Goal: Communication & Community: Connect with others

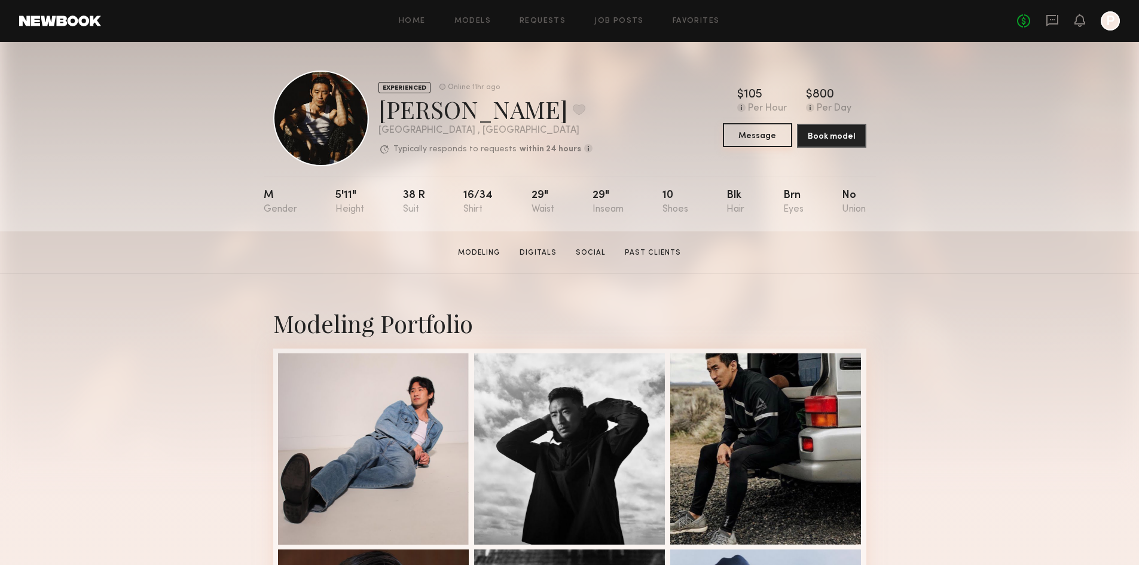
click at [772, 144] on button "Message" at bounding box center [757, 135] width 69 height 24
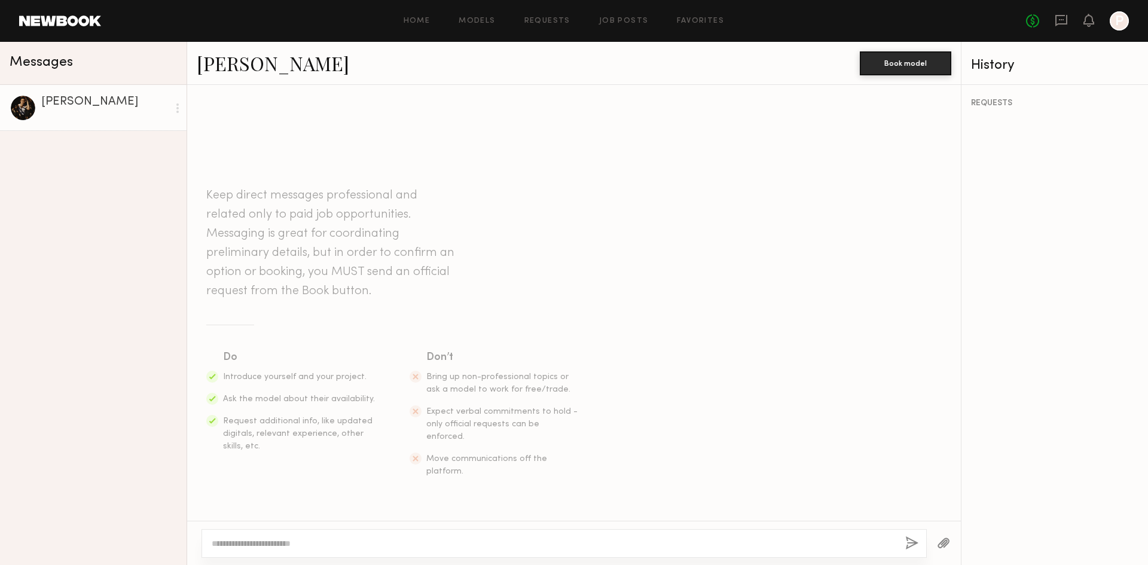
click at [355, 534] on div at bounding box center [564, 543] width 725 height 29
click at [339, 545] on textarea at bounding box center [554, 544] width 684 height 12
click at [802, 422] on section "Do Introduce yourself and your project. Ask the model about their availability.…" at bounding box center [574, 413] width 736 height 129
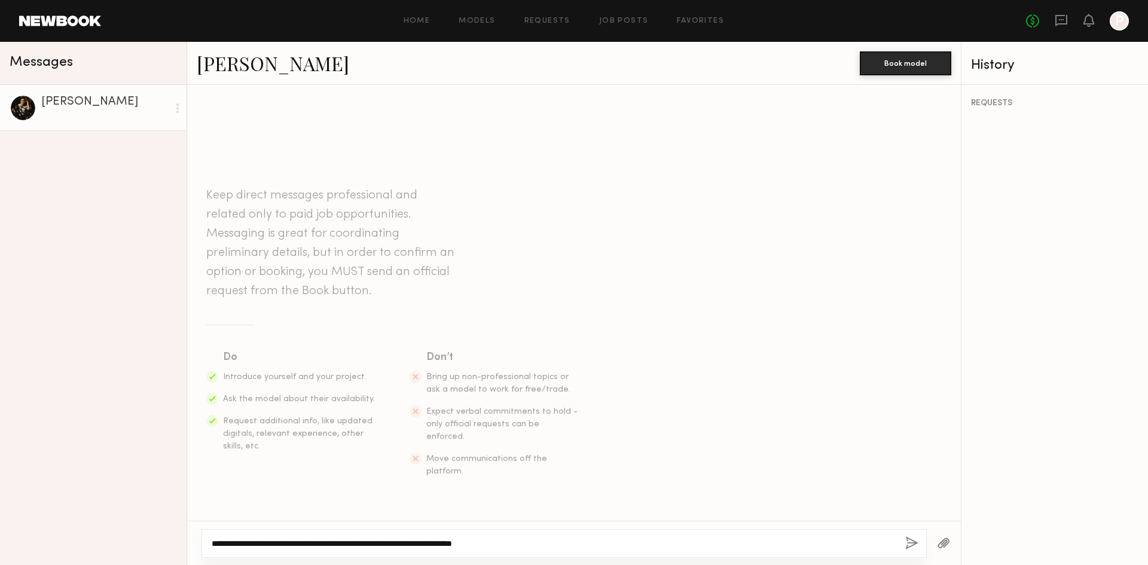
click at [601, 545] on textarea "**********" at bounding box center [554, 544] width 684 height 12
type textarea "**********"
click at [942, 541] on button "button" at bounding box center [943, 543] width 13 height 15
click at [906, 545] on button "button" at bounding box center [912, 543] width 13 height 15
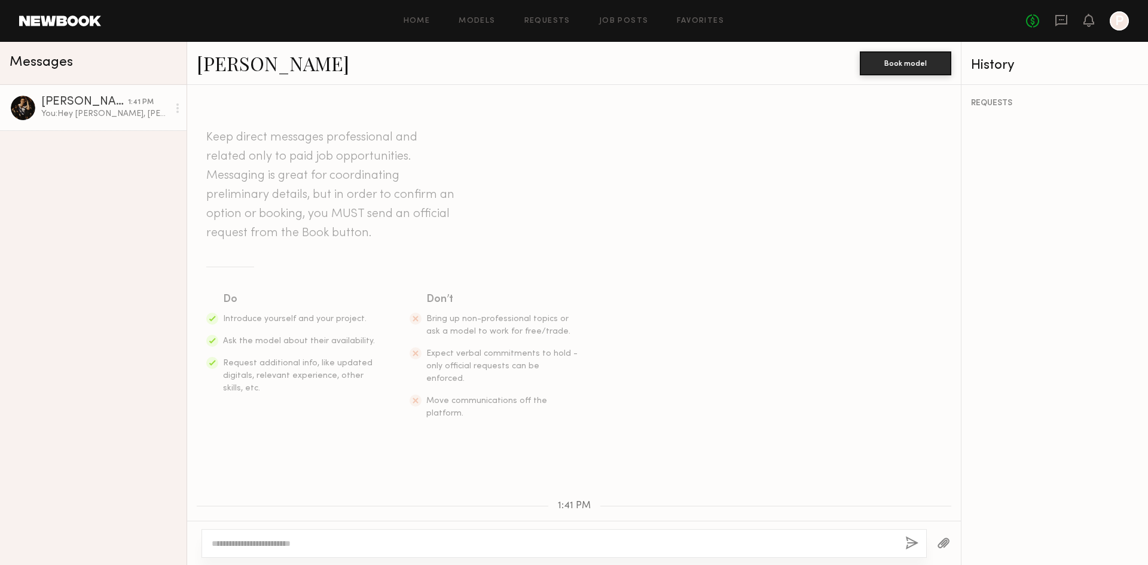
click at [132, 115] on div "You: Hey Jasper, Giovanni Martins got in touch with you about our photoshoot. C…" at bounding box center [104, 113] width 127 height 11
click at [33, 112] on div at bounding box center [23, 107] width 27 height 27
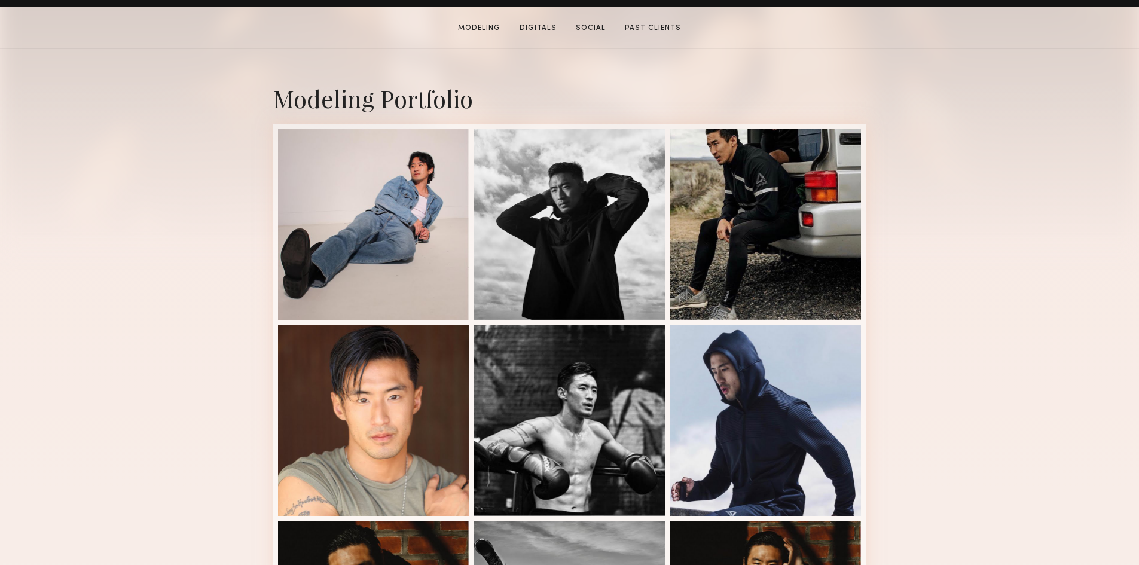
scroll to position [239, 0]
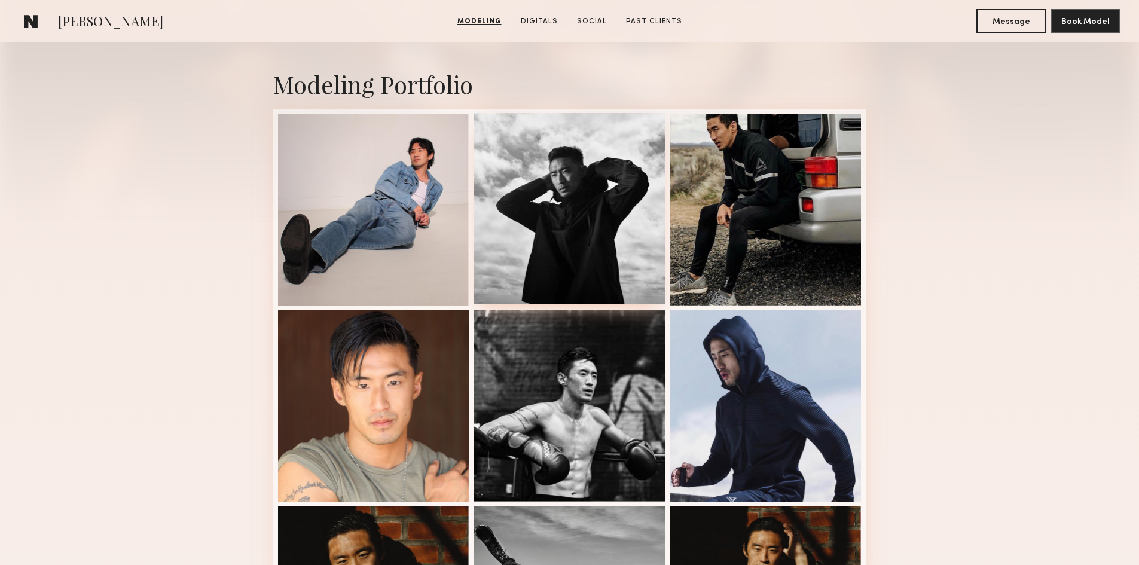
click at [641, 256] on div at bounding box center [569, 208] width 191 height 191
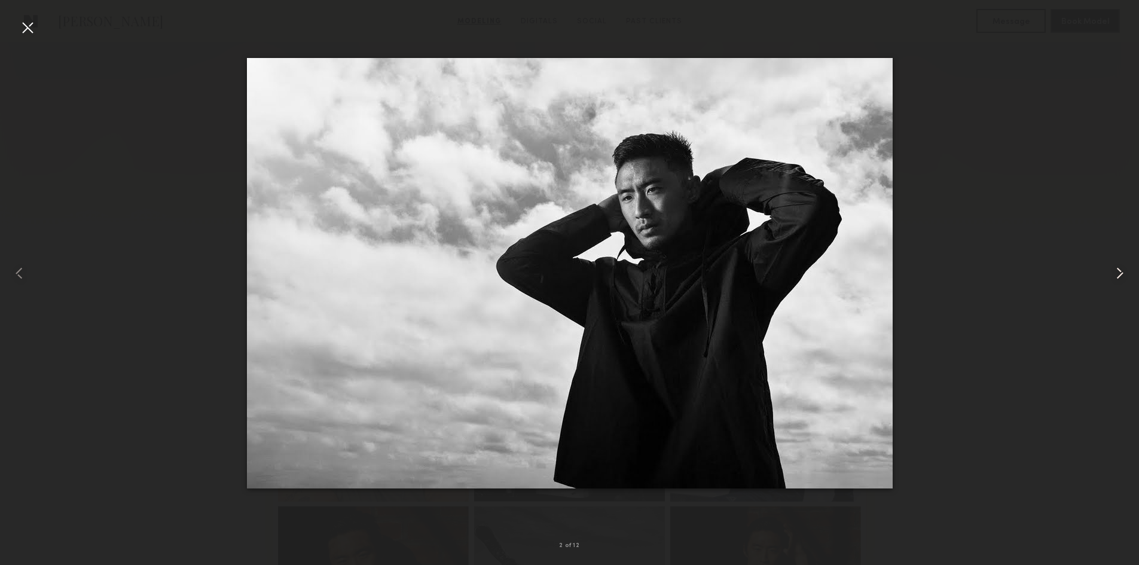
click at [1117, 270] on common-icon at bounding box center [1120, 273] width 19 height 19
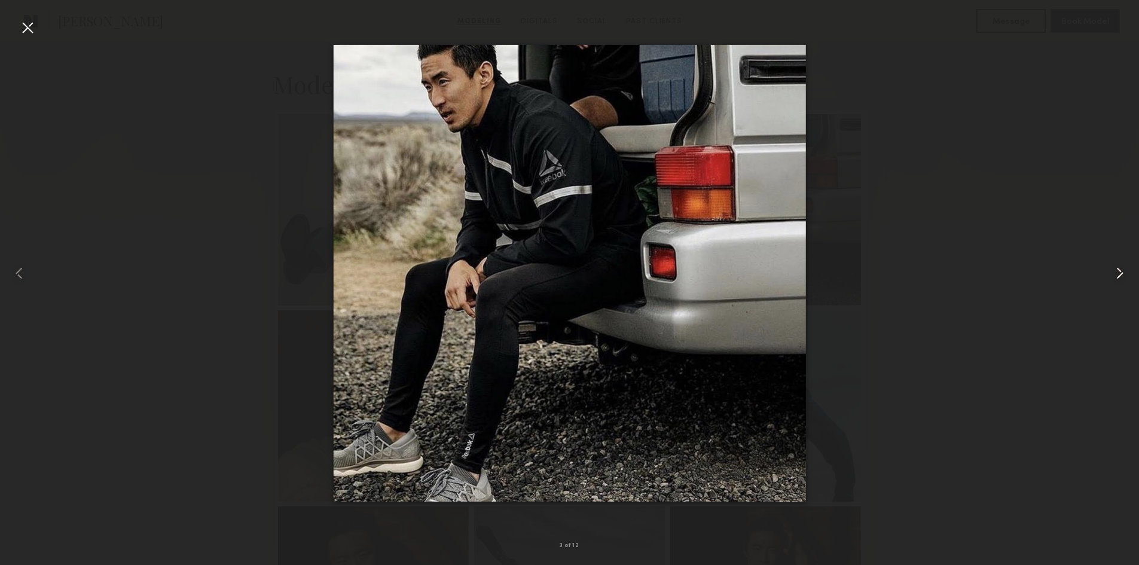
click at [1116, 270] on common-icon at bounding box center [1120, 273] width 19 height 19
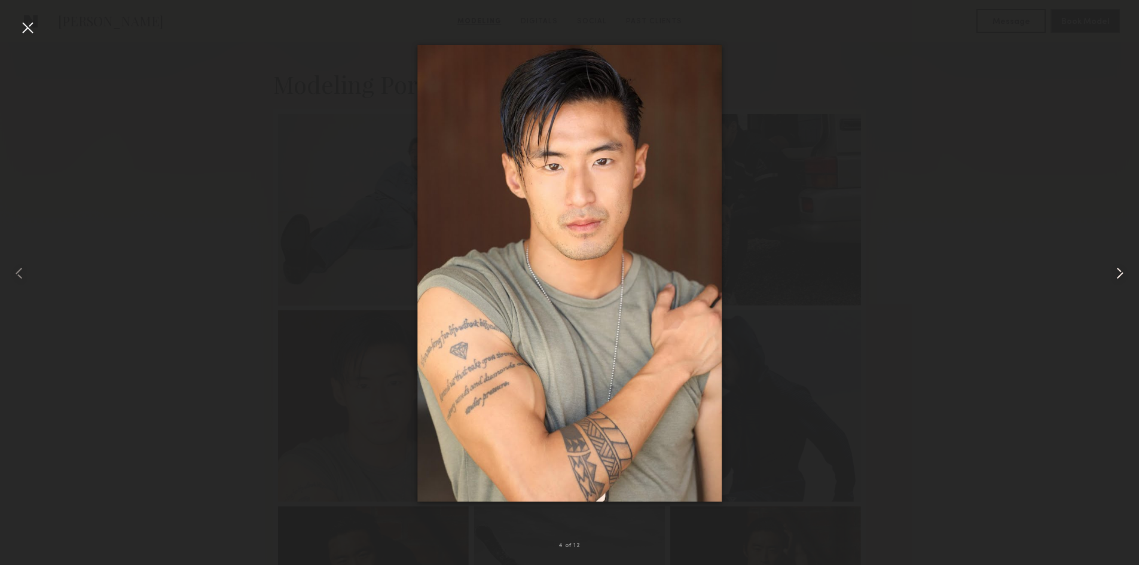
click at [1116, 270] on common-icon at bounding box center [1120, 273] width 19 height 19
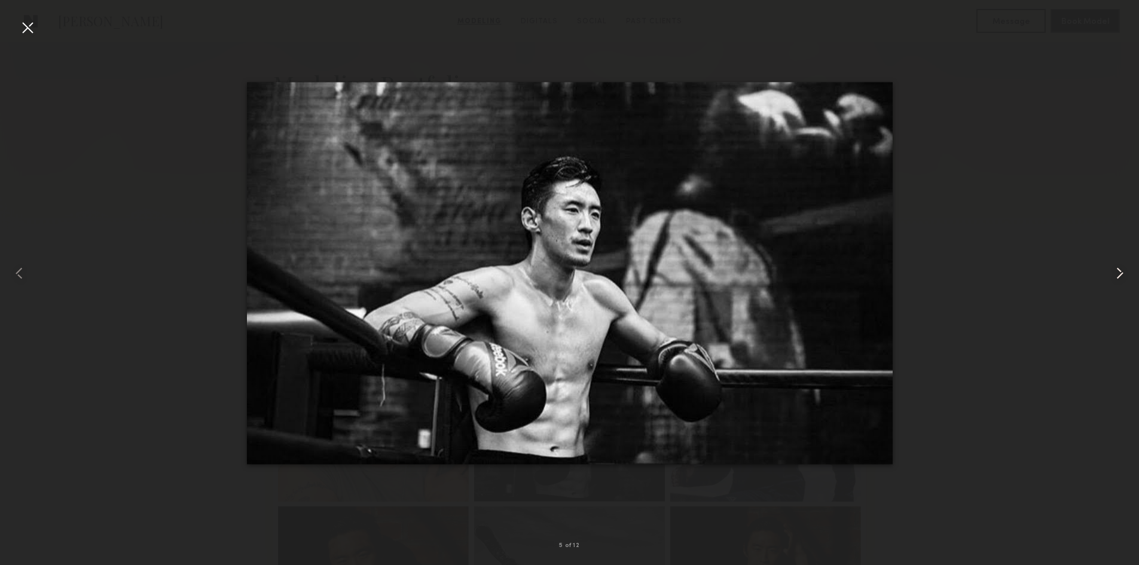
click at [1116, 270] on common-icon at bounding box center [1120, 273] width 19 height 19
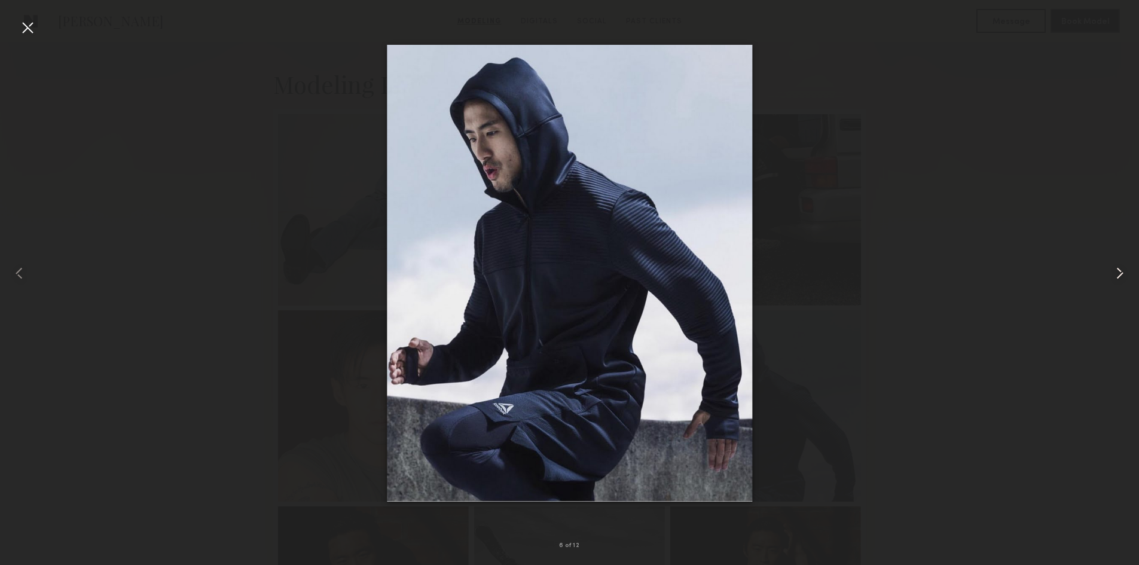
click at [1117, 269] on common-icon at bounding box center [1120, 273] width 19 height 19
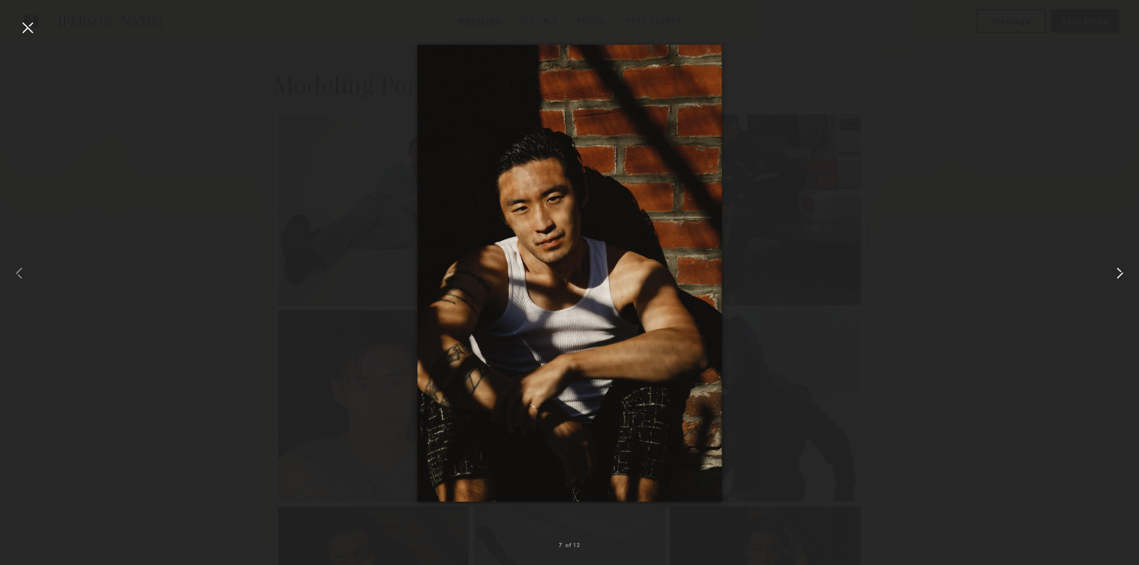
click at [1117, 269] on common-icon at bounding box center [1120, 273] width 19 height 19
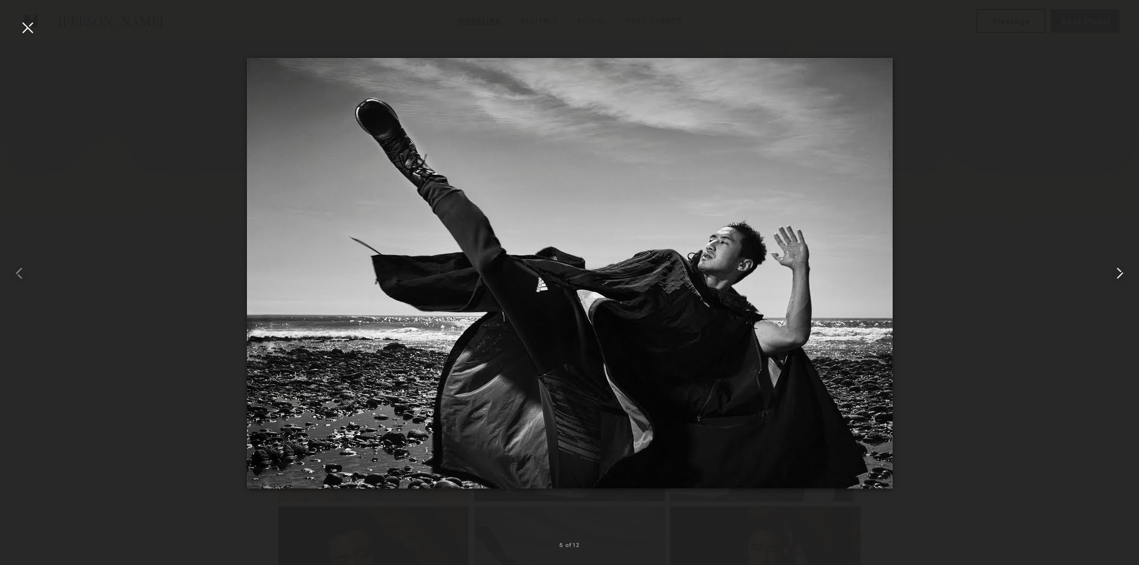
click at [1117, 269] on common-icon at bounding box center [1120, 273] width 19 height 19
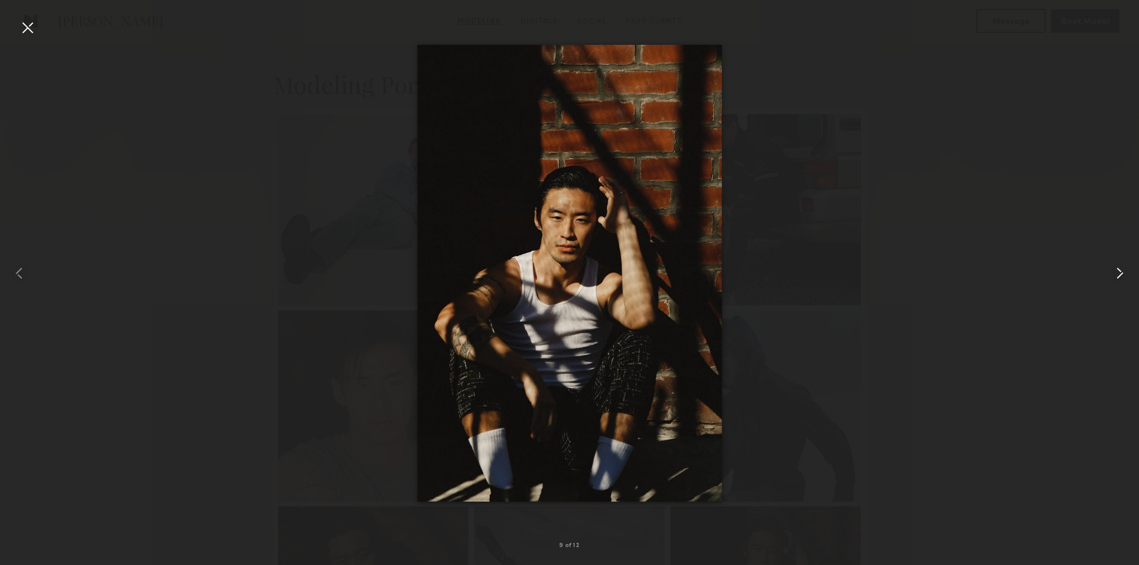
click at [1117, 269] on common-icon at bounding box center [1120, 273] width 19 height 19
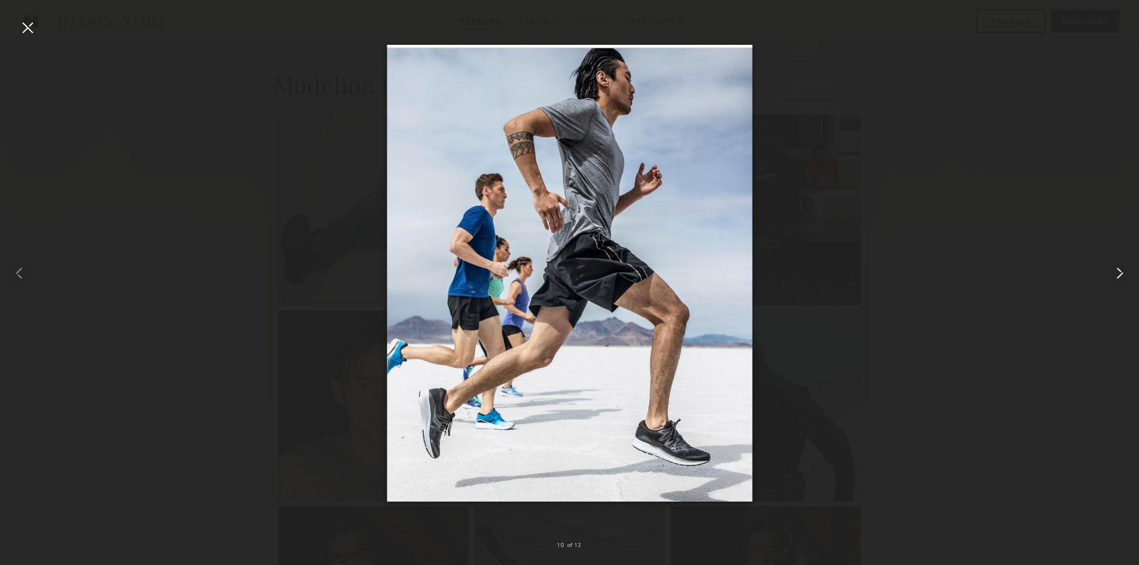
click at [1117, 269] on common-icon at bounding box center [1120, 273] width 19 height 19
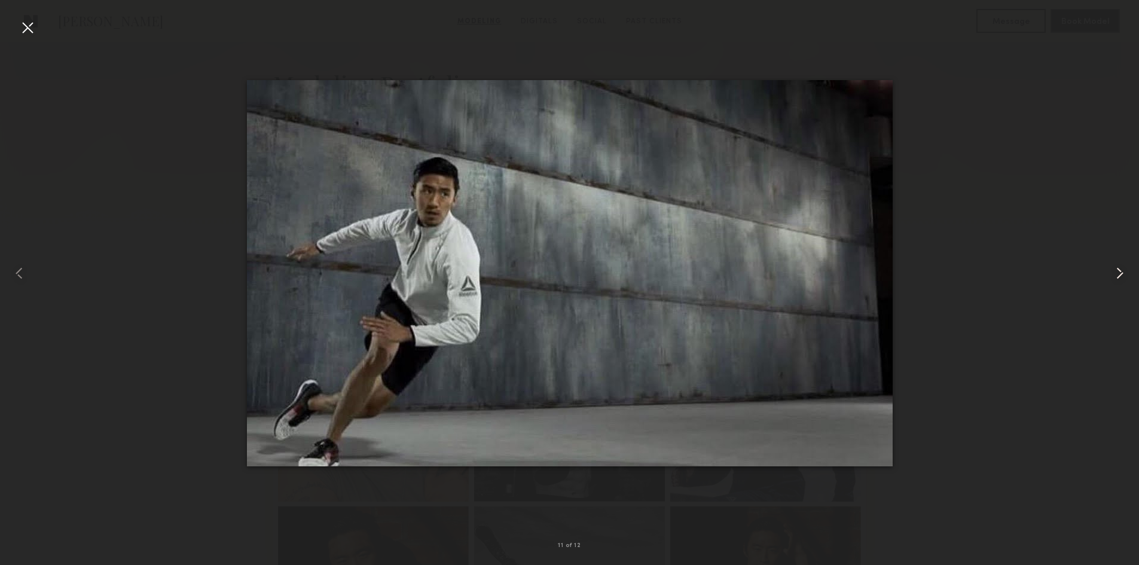
click at [1117, 269] on common-icon at bounding box center [1120, 273] width 19 height 19
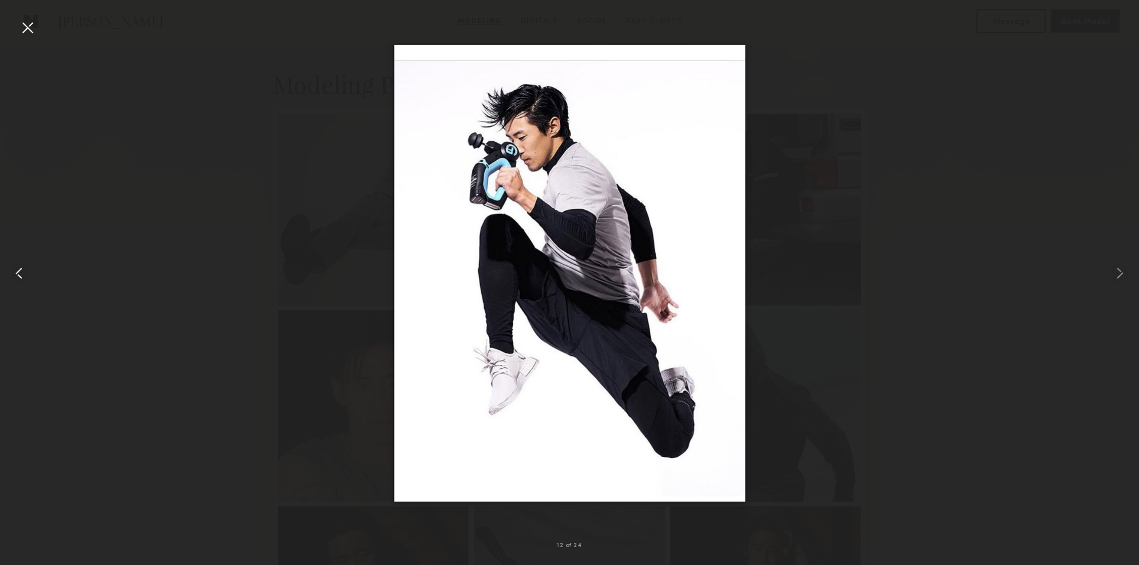
click at [27, 266] on common-icon at bounding box center [19, 273] width 19 height 19
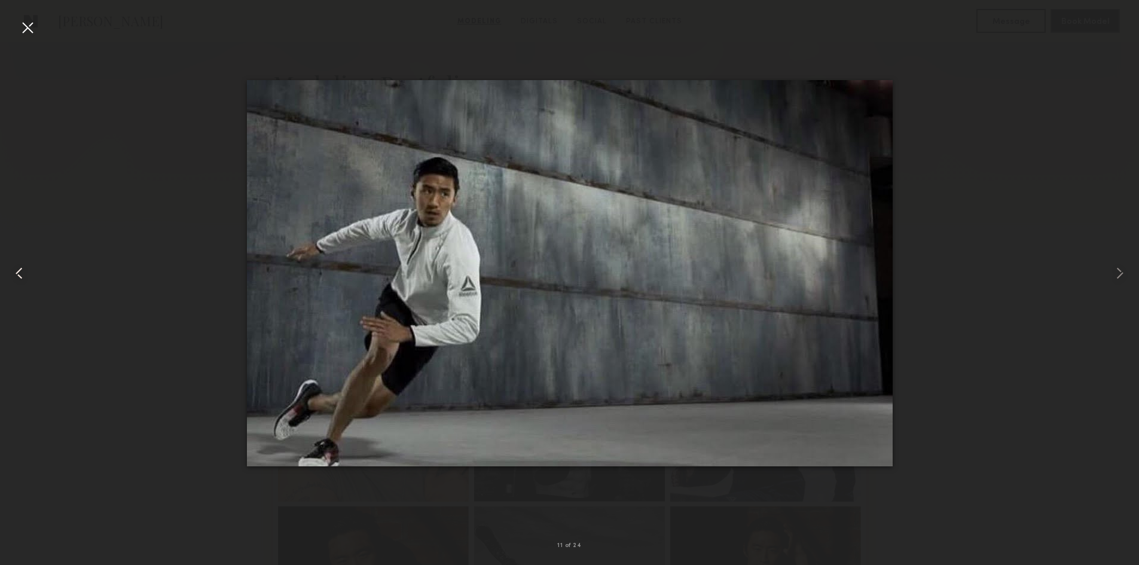
click at [19, 264] on common-icon at bounding box center [19, 273] width 19 height 19
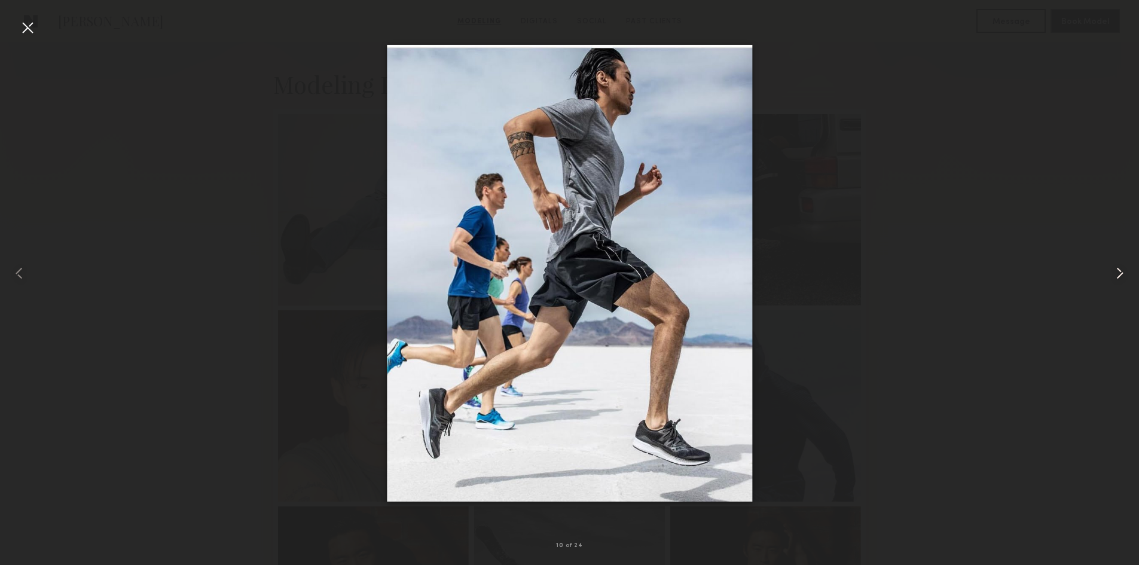
click at [1120, 275] on common-icon at bounding box center [1120, 273] width 19 height 19
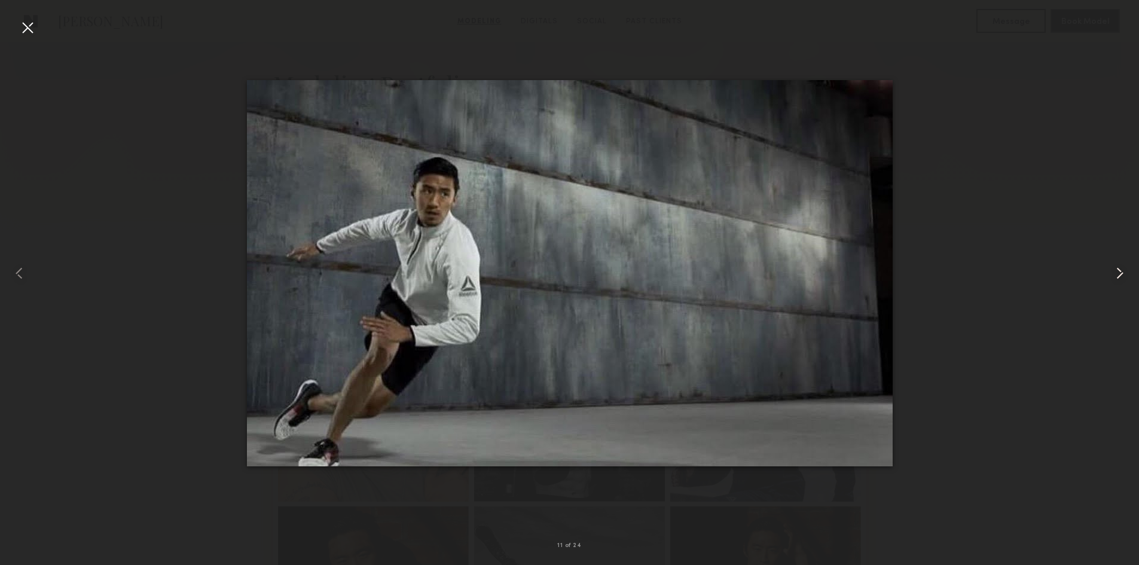
click at [1120, 275] on common-icon at bounding box center [1120, 273] width 19 height 19
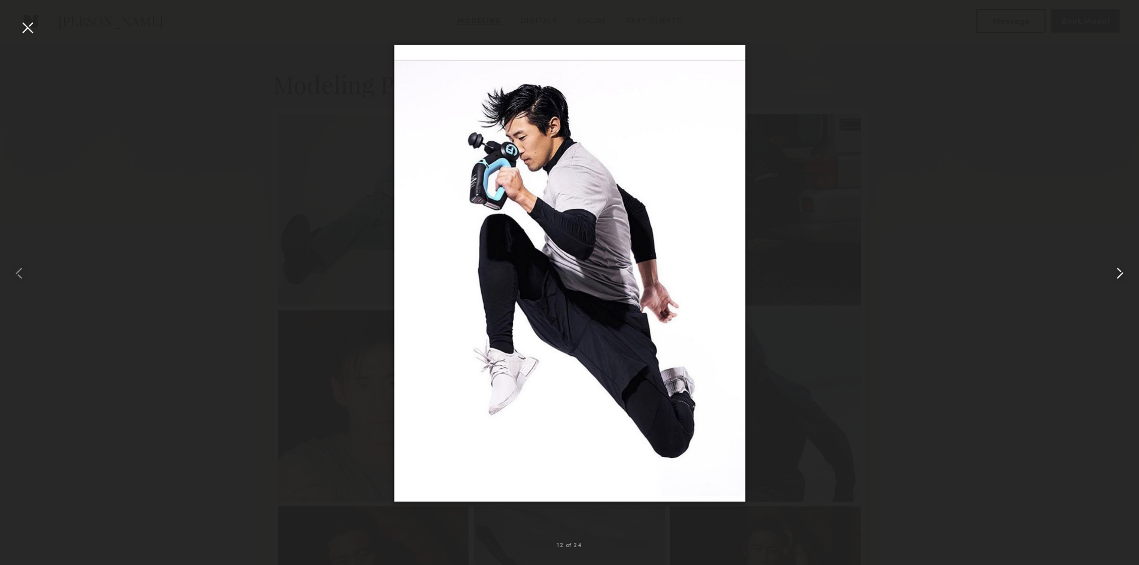
click at [1120, 275] on common-icon at bounding box center [1120, 273] width 19 height 19
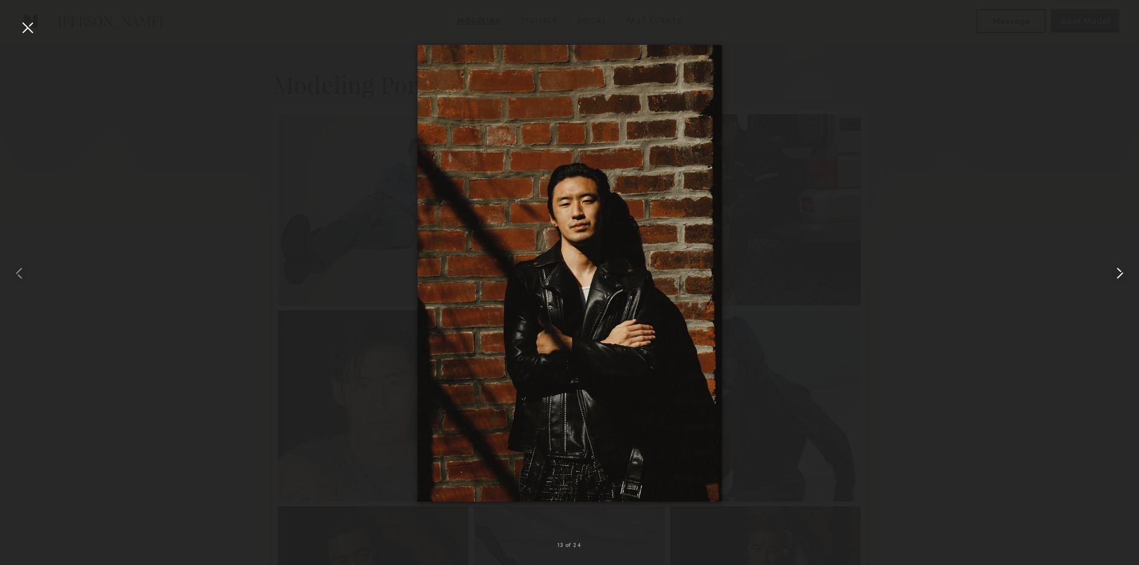
click at [1120, 275] on common-icon at bounding box center [1120, 273] width 19 height 19
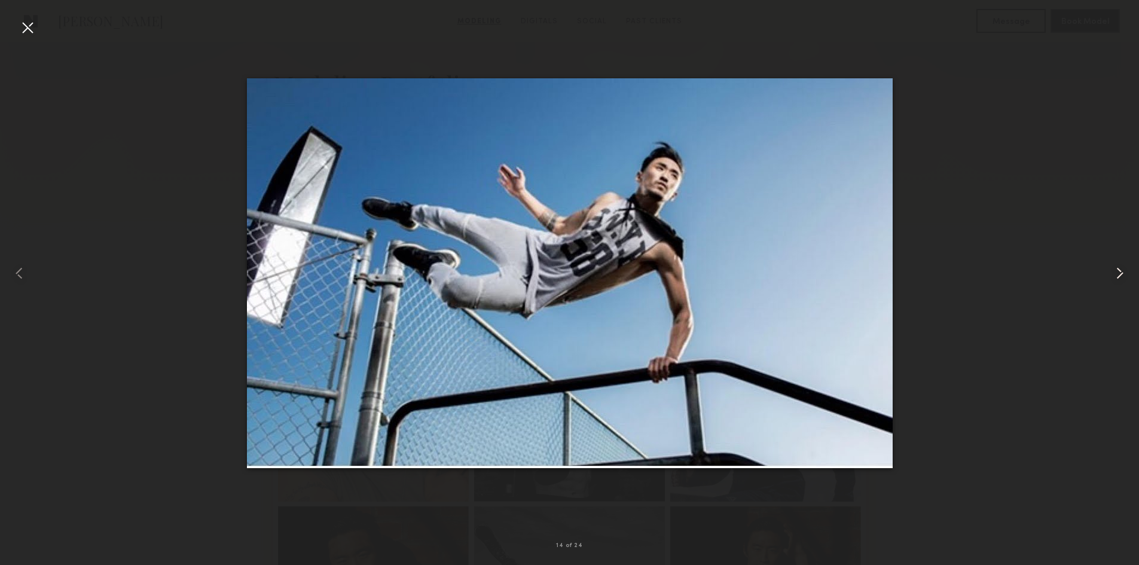
click at [1120, 272] on common-icon at bounding box center [1120, 273] width 19 height 19
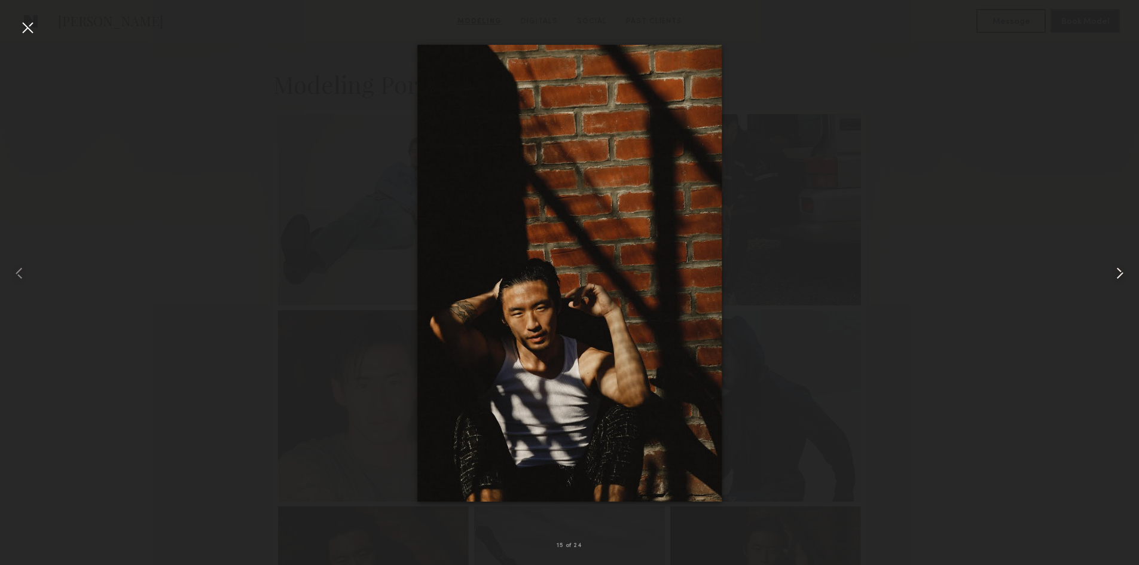
click at [1120, 272] on common-icon at bounding box center [1120, 273] width 19 height 19
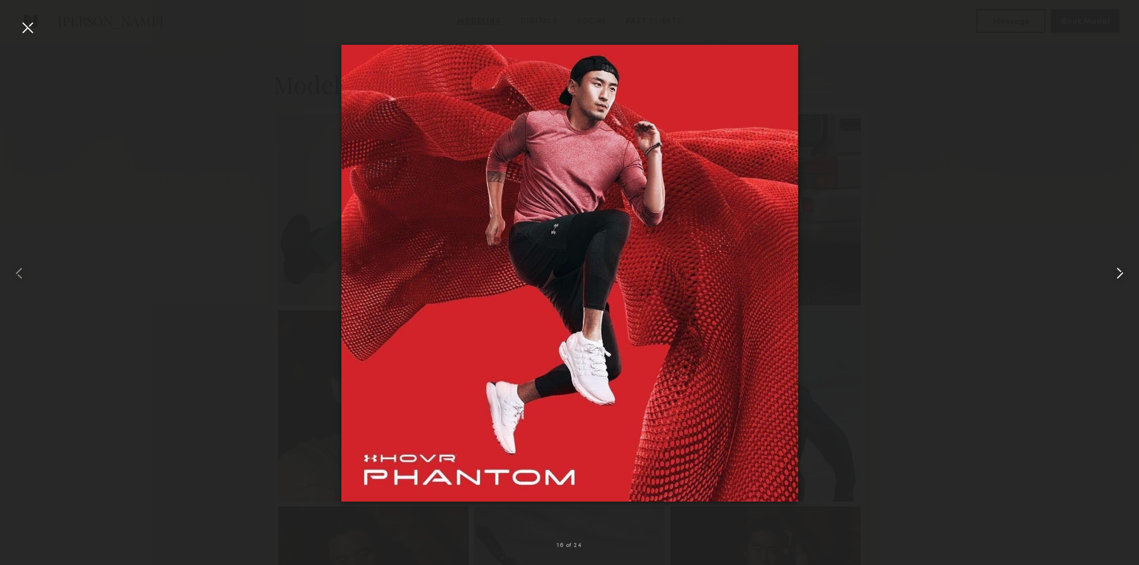
click at [1120, 272] on common-icon at bounding box center [1120, 273] width 19 height 19
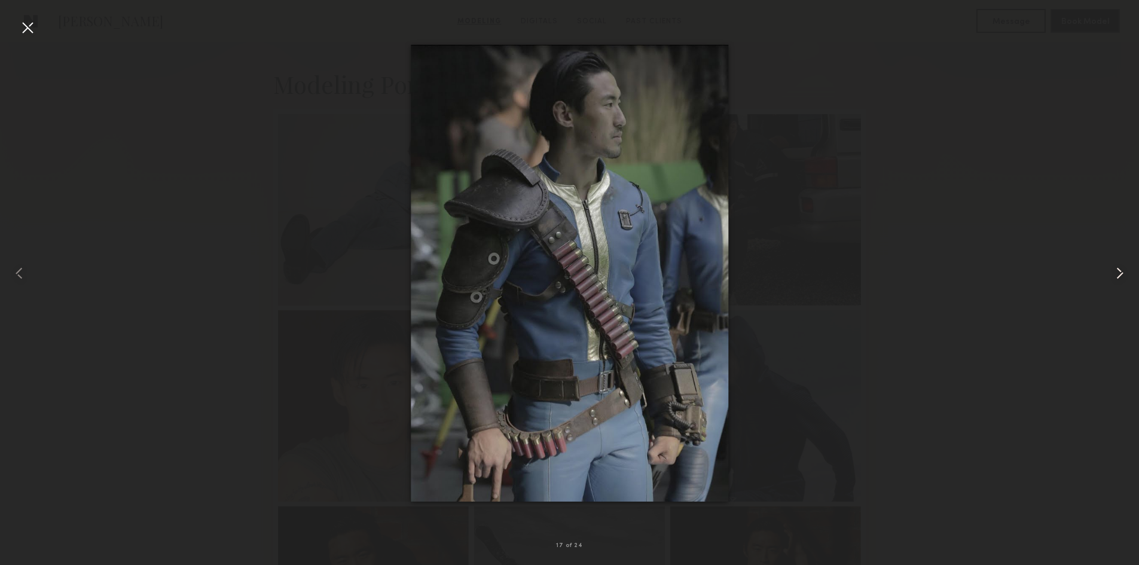
click at [1120, 272] on common-icon at bounding box center [1120, 273] width 19 height 19
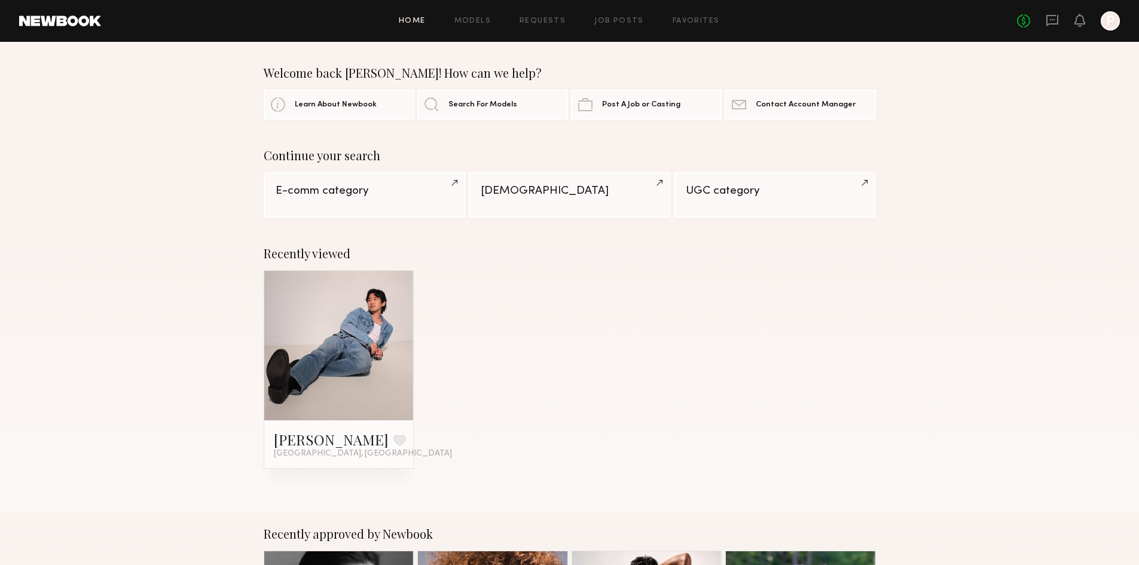
click at [402, 319] on div at bounding box center [339, 346] width 150 height 150
click at [368, 321] on link at bounding box center [339, 346] width 73 height 150
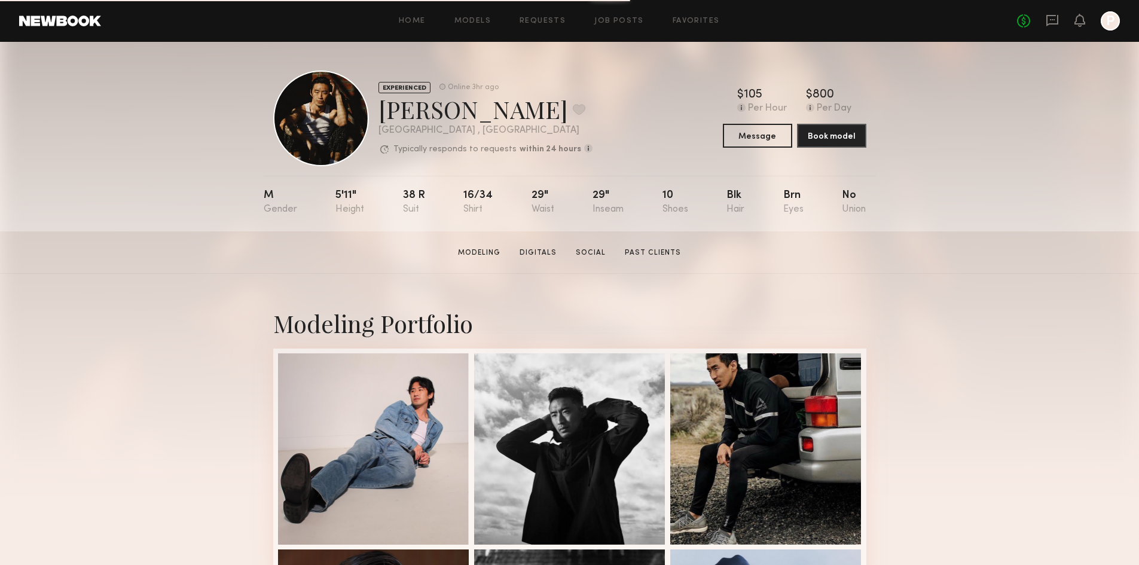
click at [325, 102] on div at bounding box center [321, 119] width 96 height 96
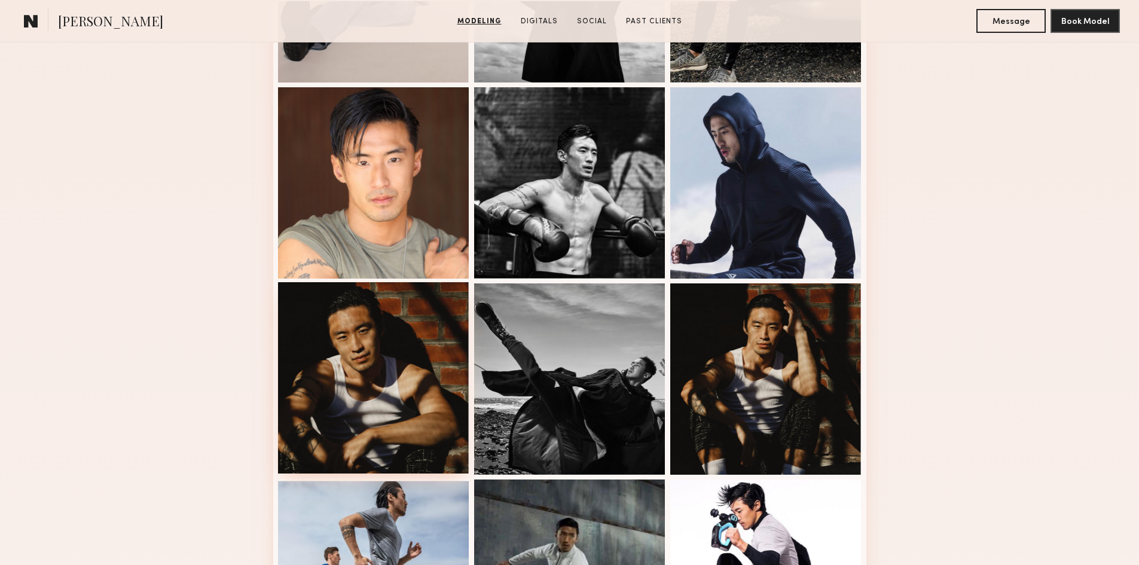
scroll to position [478, 0]
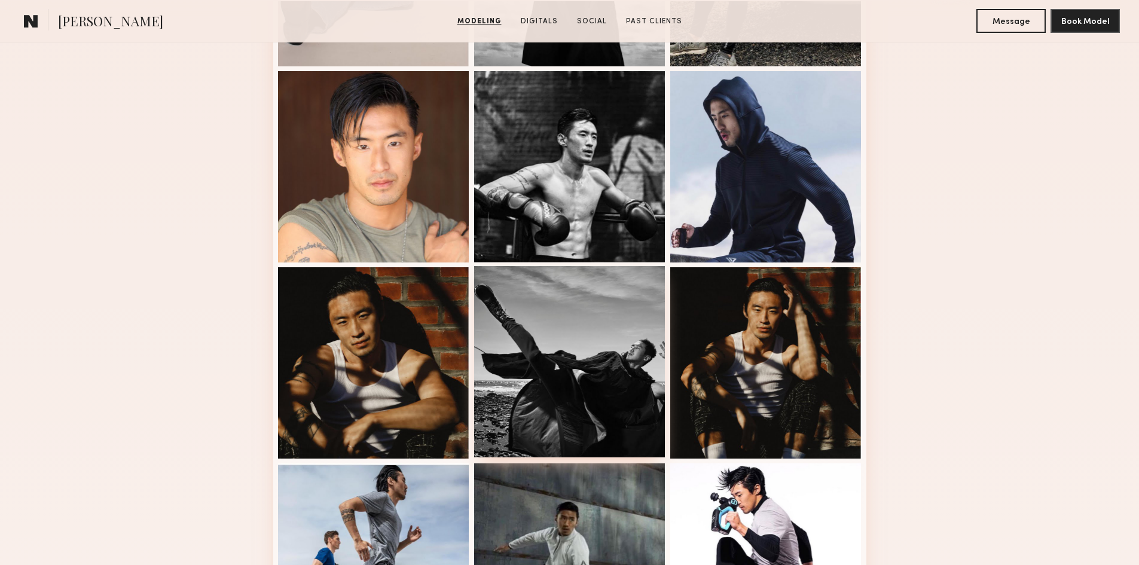
click at [609, 292] on div at bounding box center [569, 361] width 191 height 191
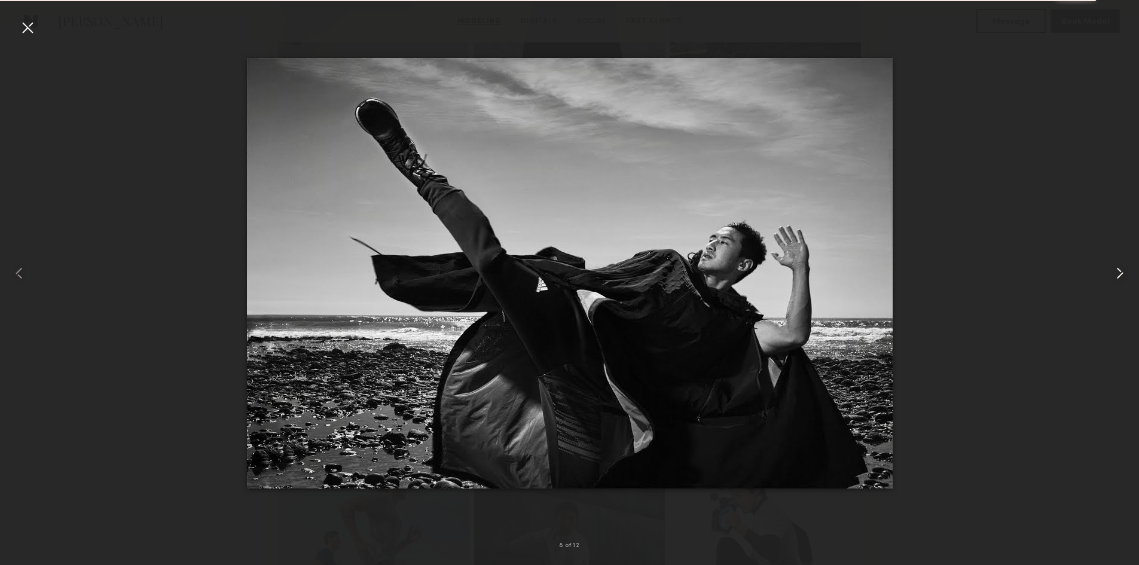
click at [1120, 270] on common-icon at bounding box center [1120, 273] width 19 height 19
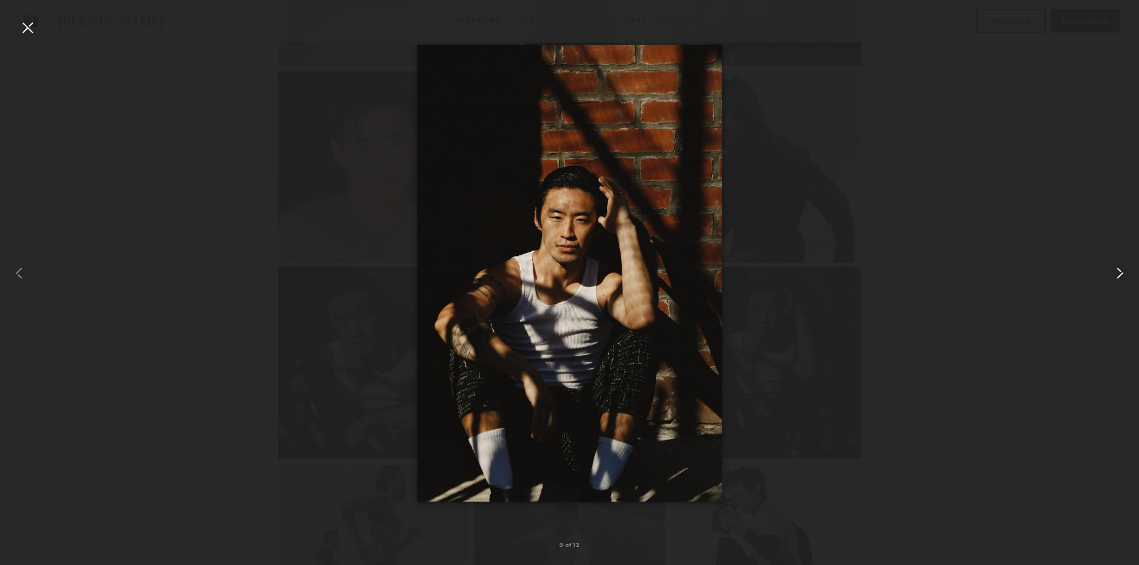
click at [1121, 274] on common-icon at bounding box center [1120, 273] width 19 height 19
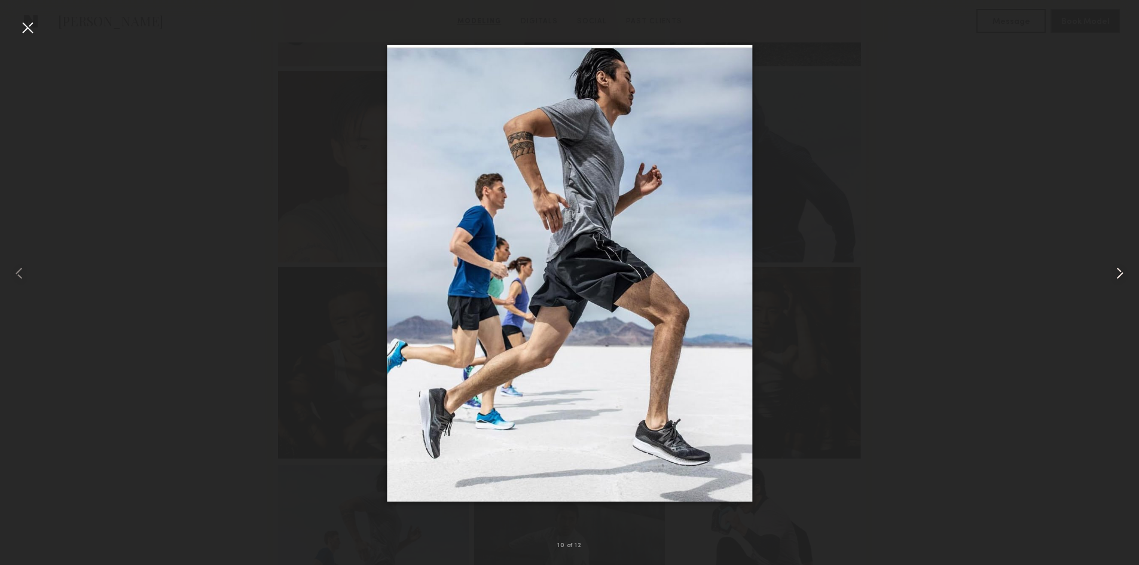
click at [1118, 273] on common-icon at bounding box center [1120, 273] width 19 height 19
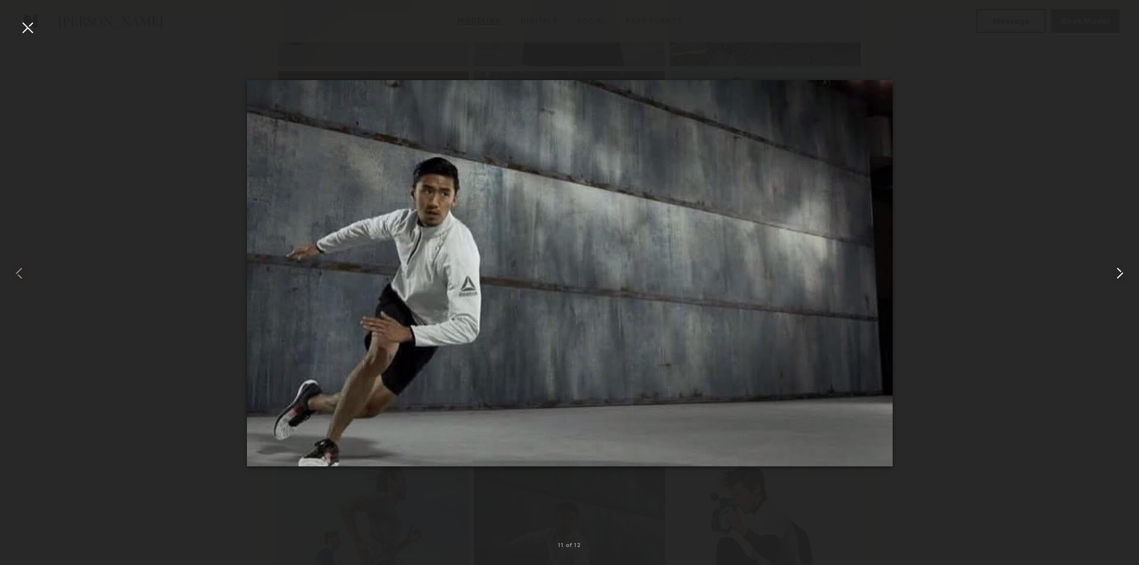
click at [1118, 273] on common-icon at bounding box center [1120, 273] width 19 height 19
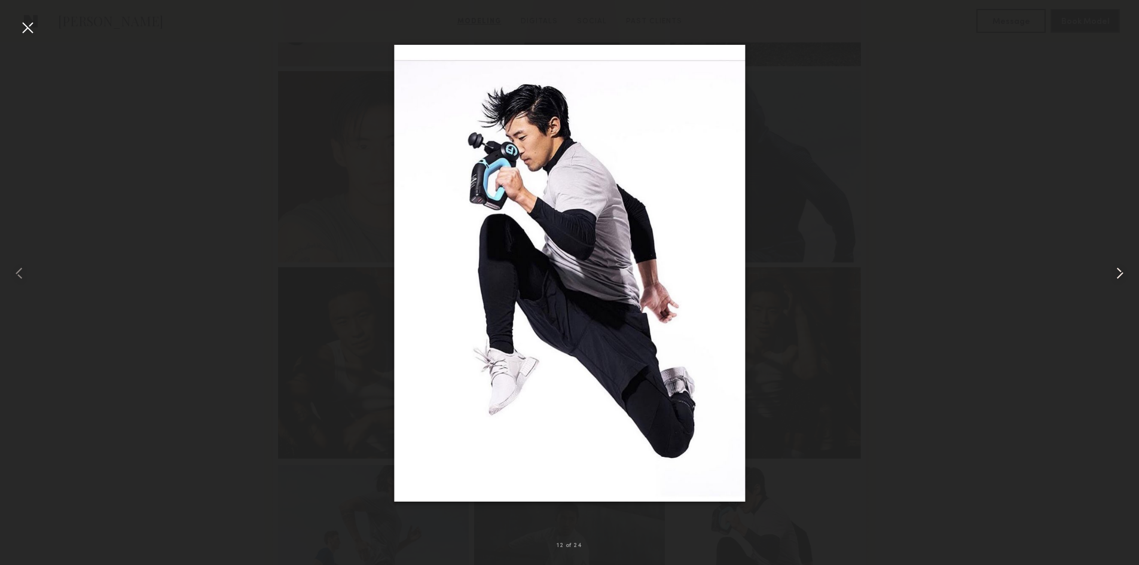
click at [1118, 273] on common-icon at bounding box center [1120, 273] width 19 height 19
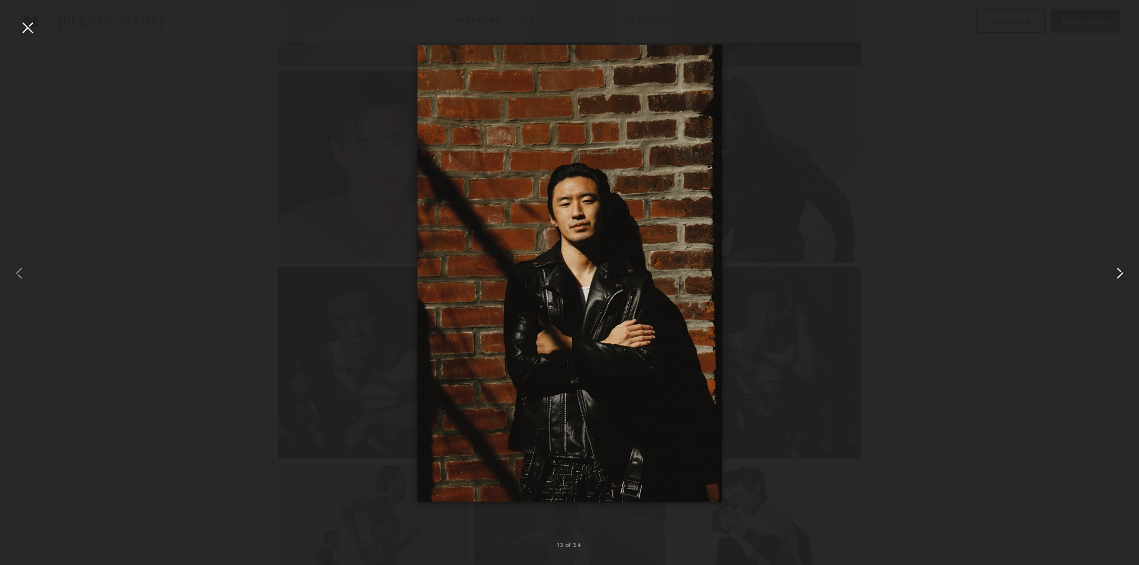
click at [1118, 273] on common-icon at bounding box center [1120, 273] width 19 height 19
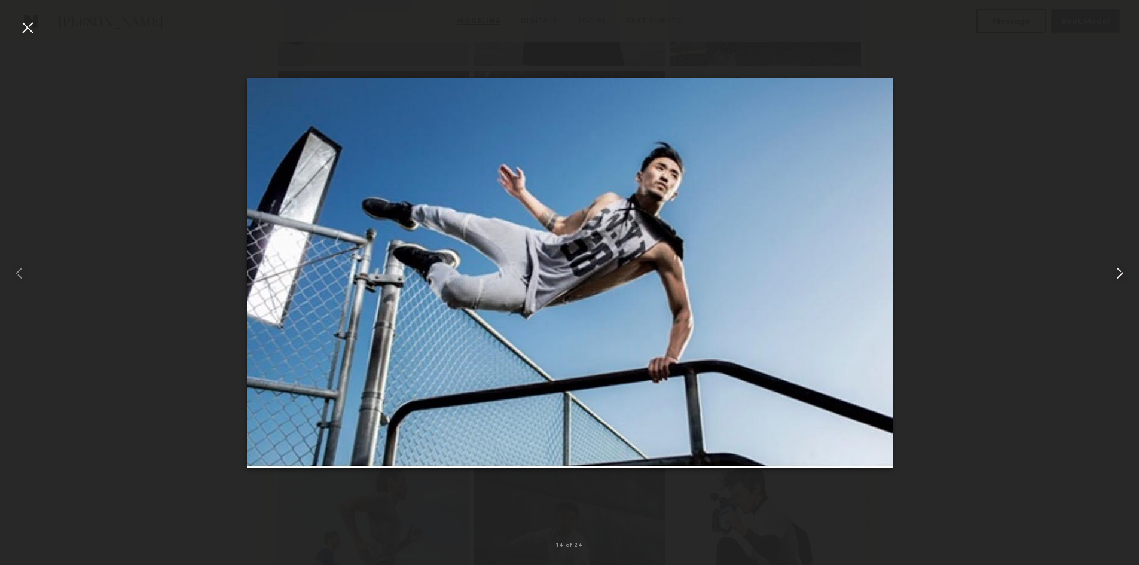
click at [1118, 273] on common-icon at bounding box center [1120, 273] width 19 height 19
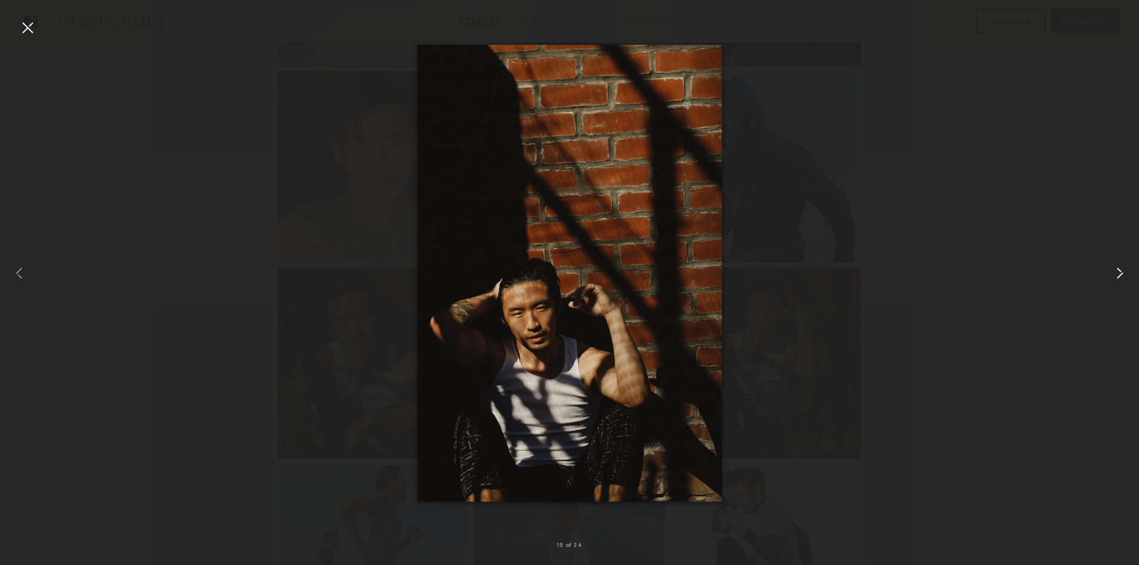
click at [1118, 273] on common-icon at bounding box center [1120, 273] width 19 height 19
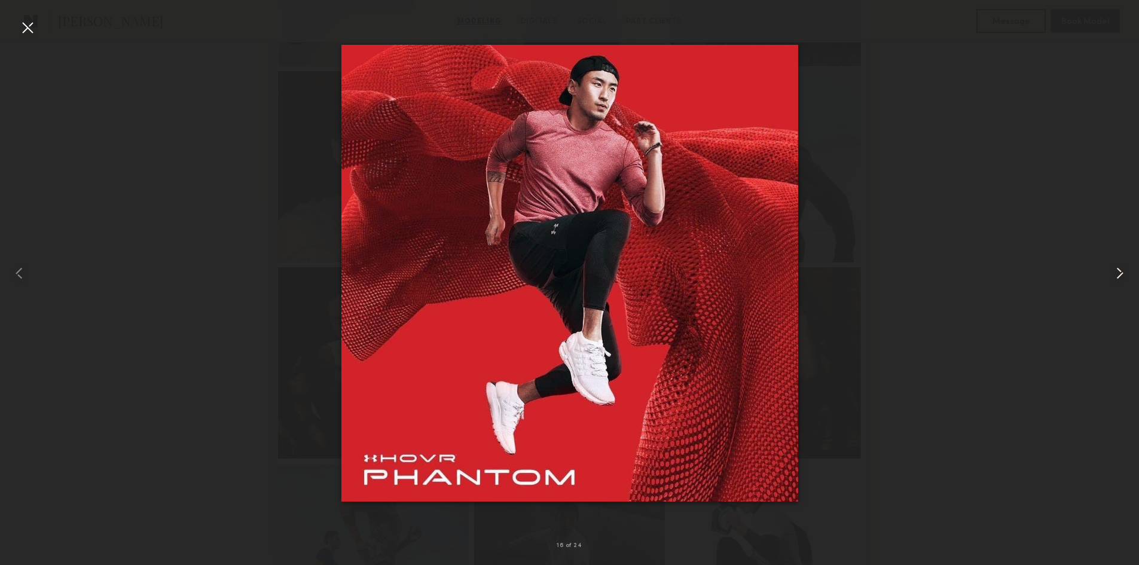
click at [1118, 273] on common-icon at bounding box center [1120, 273] width 19 height 19
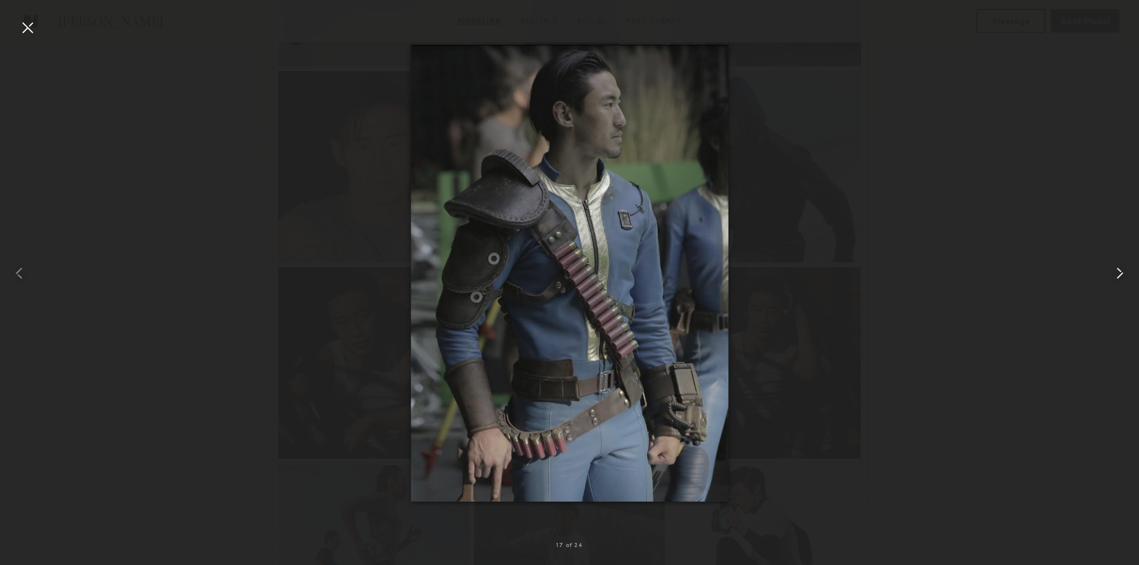
click at [1118, 273] on common-icon at bounding box center [1120, 273] width 19 height 19
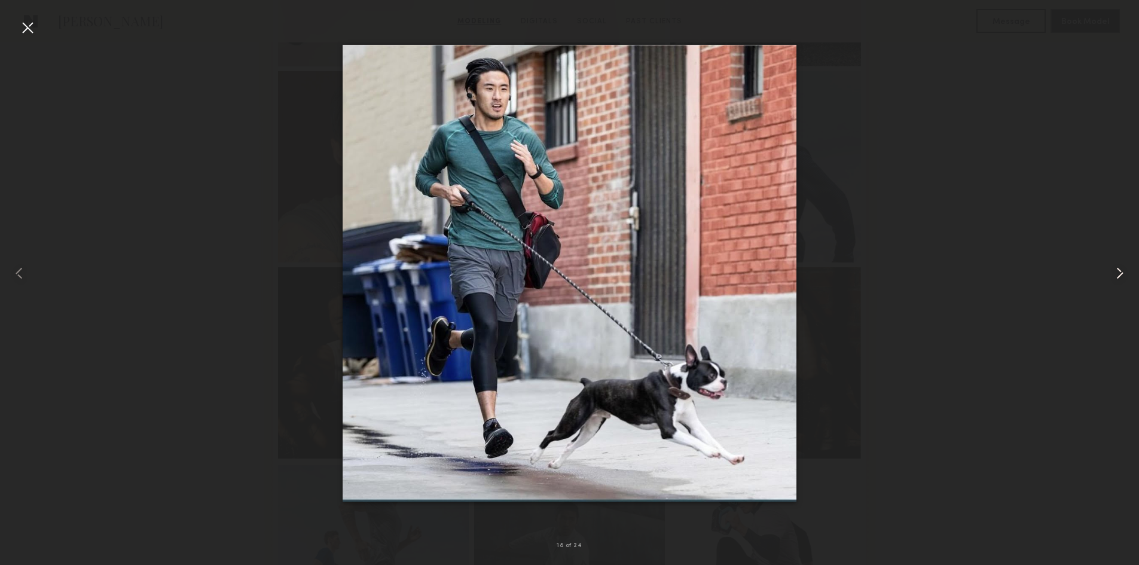
click at [1118, 273] on common-icon at bounding box center [1120, 273] width 19 height 19
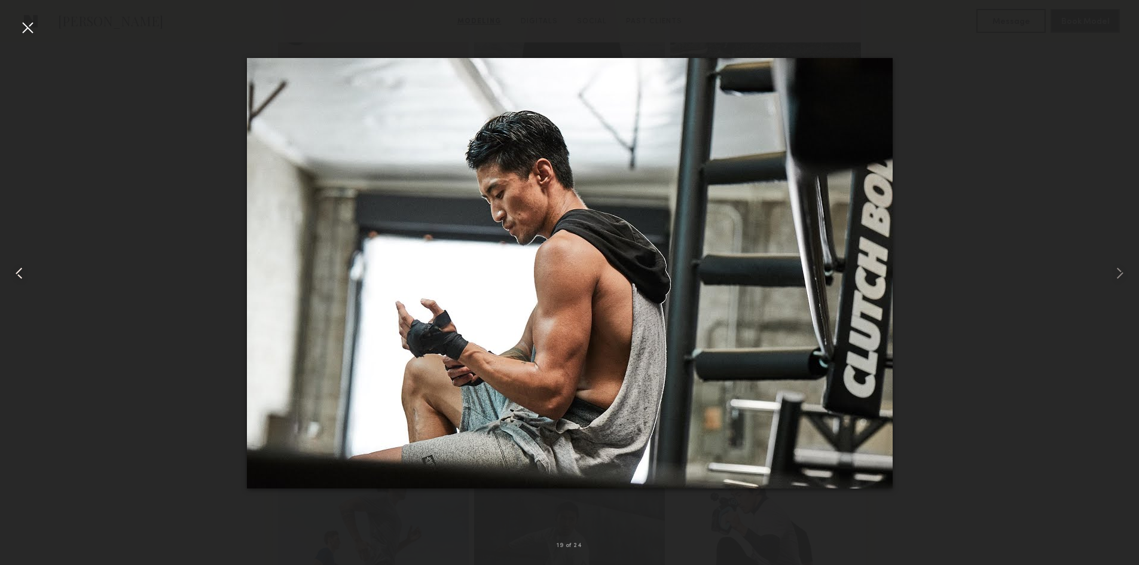
click at [22, 267] on common-icon at bounding box center [19, 273] width 19 height 19
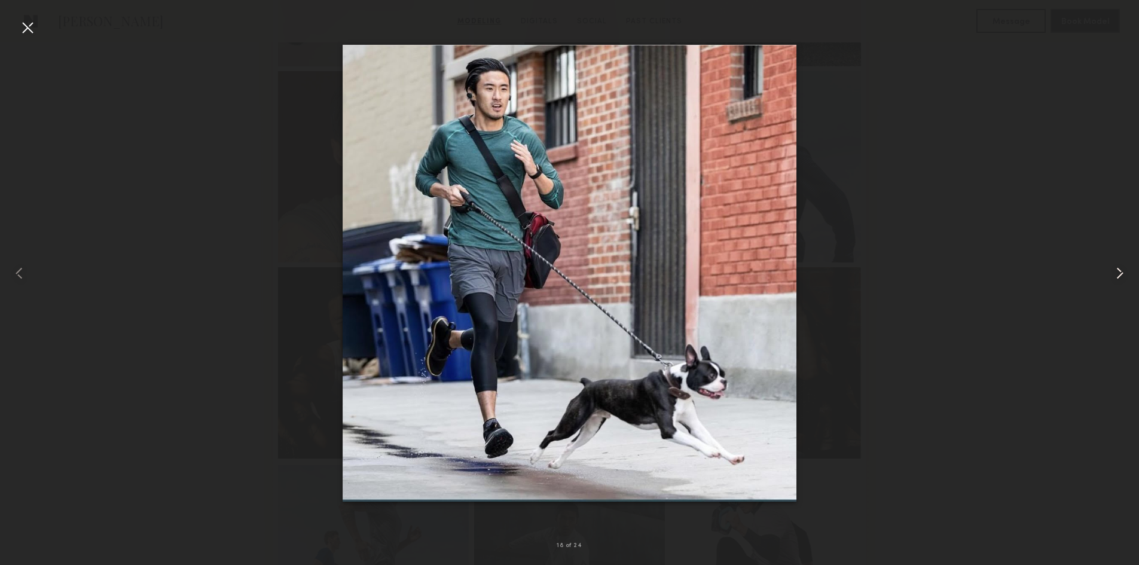
click at [1116, 273] on common-icon at bounding box center [1120, 273] width 19 height 19
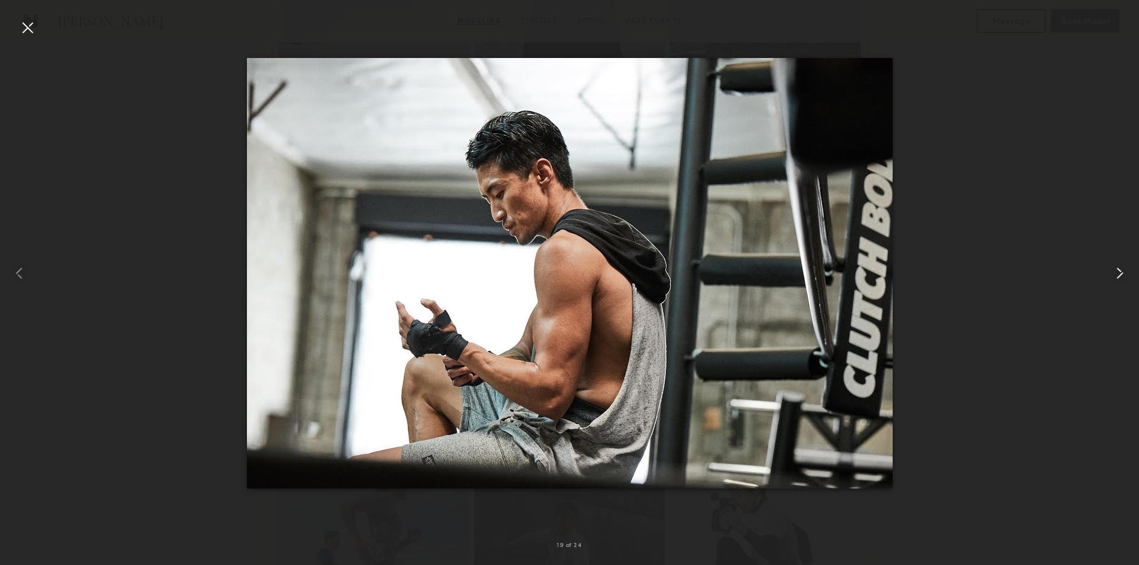
click at [1116, 273] on common-icon at bounding box center [1120, 273] width 19 height 19
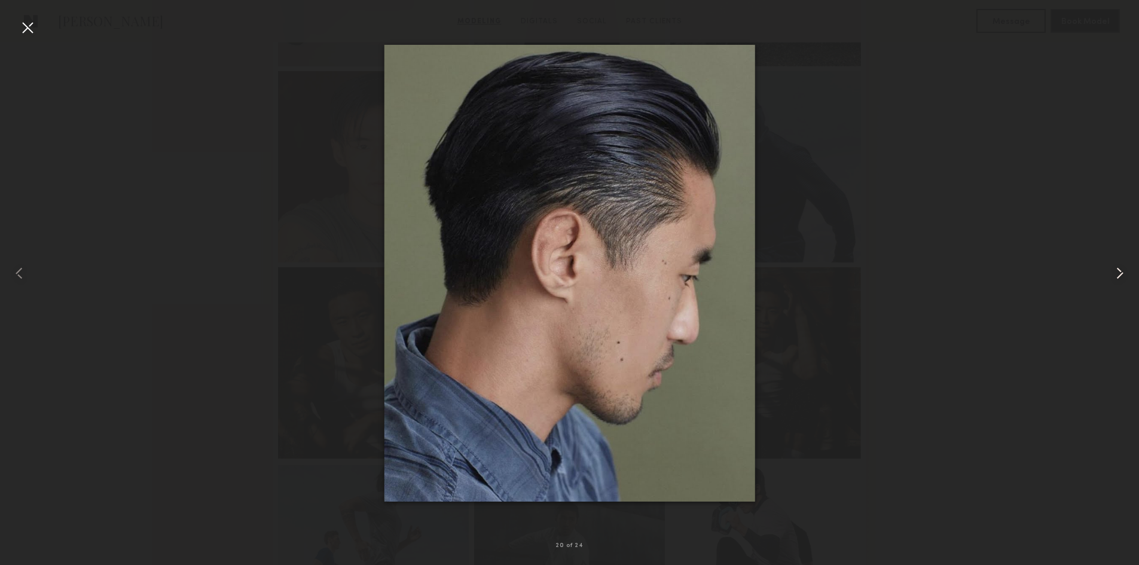
click at [1116, 272] on common-icon at bounding box center [1120, 273] width 19 height 19
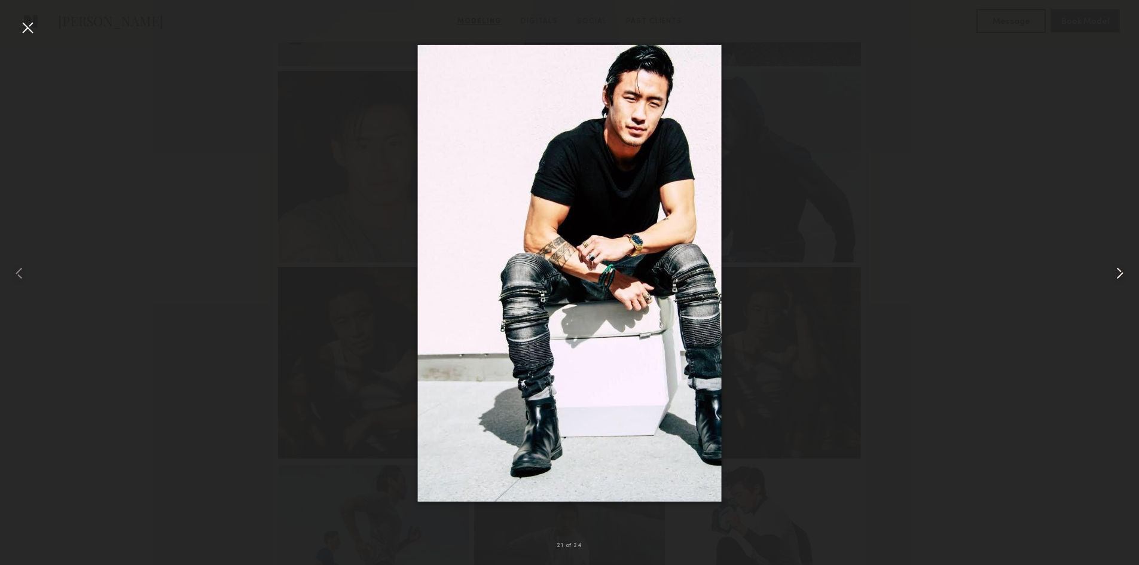
click at [1117, 271] on common-icon at bounding box center [1120, 273] width 19 height 19
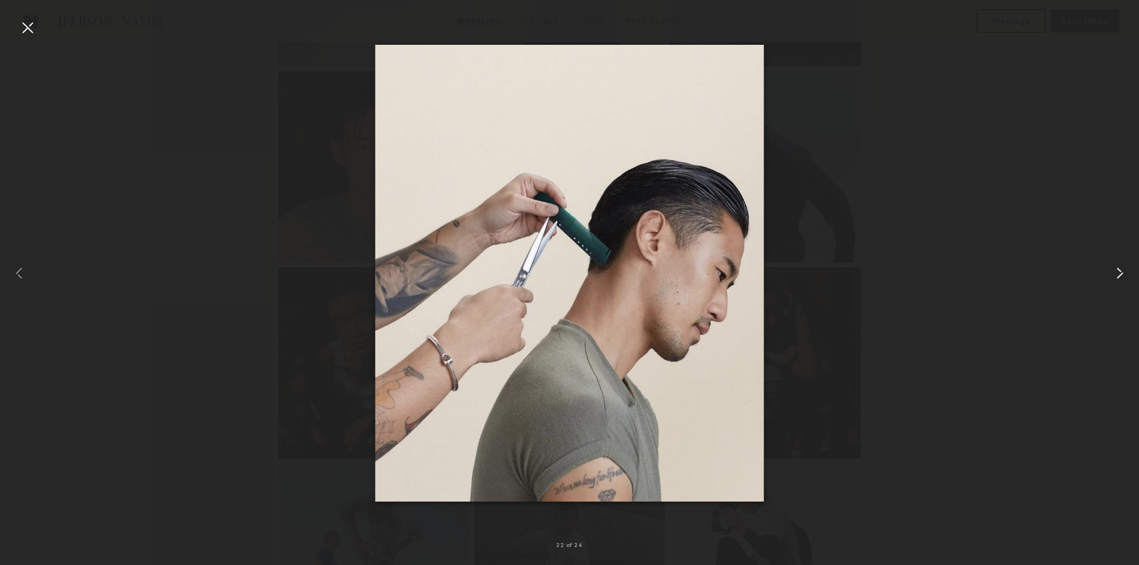
click at [1117, 271] on common-icon at bounding box center [1120, 273] width 19 height 19
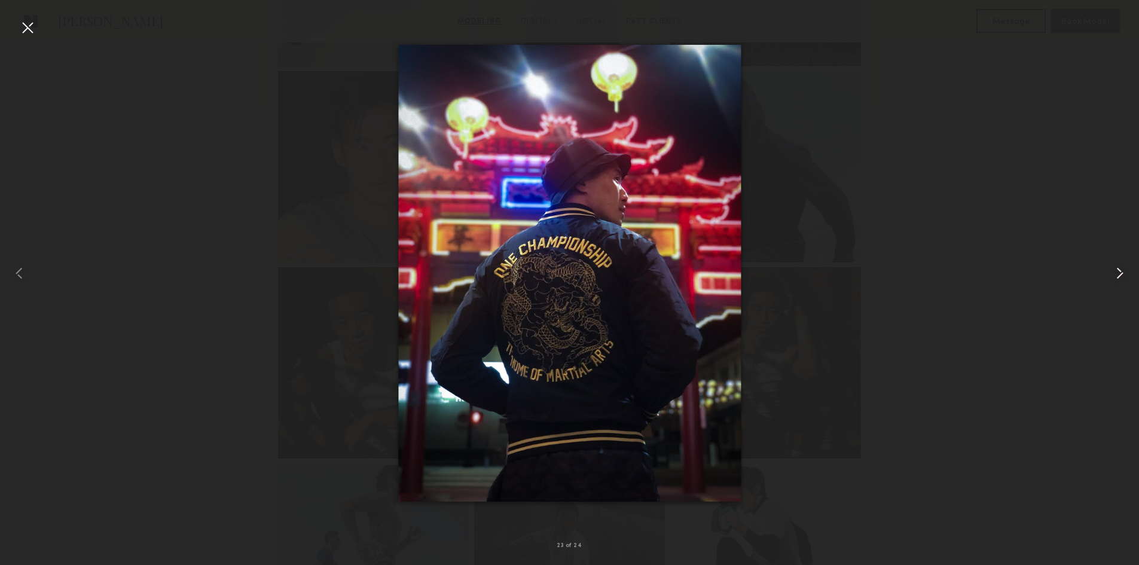
click at [1117, 271] on common-icon at bounding box center [1120, 273] width 19 height 19
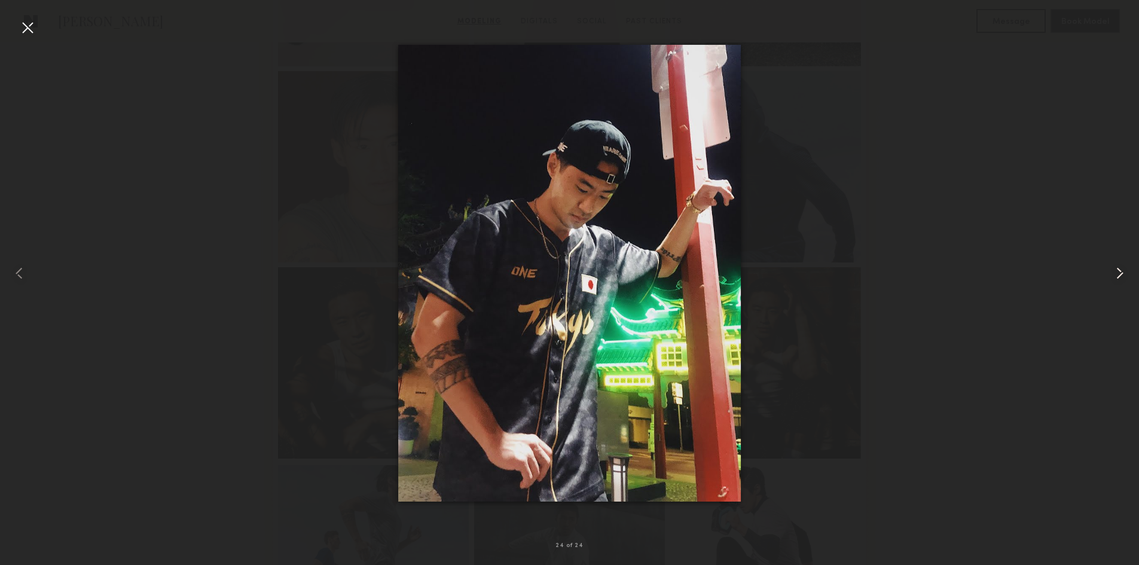
click at [1117, 271] on common-icon at bounding box center [1120, 273] width 19 height 19
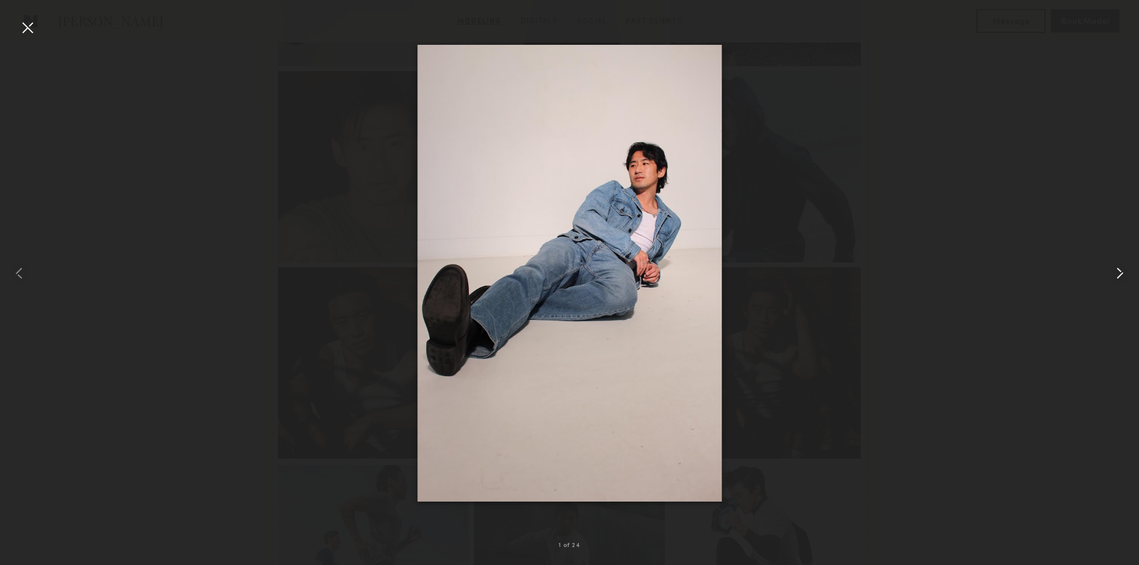
click at [1117, 271] on common-icon at bounding box center [1120, 273] width 19 height 19
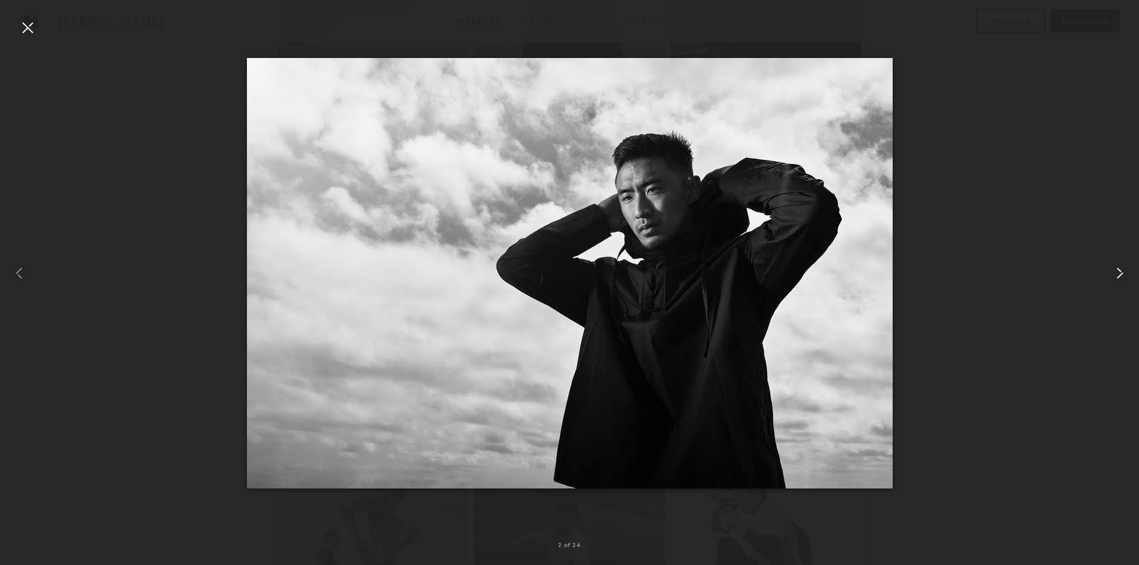
click at [1117, 271] on common-icon at bounding box center [1120, 273] width 19 height 19
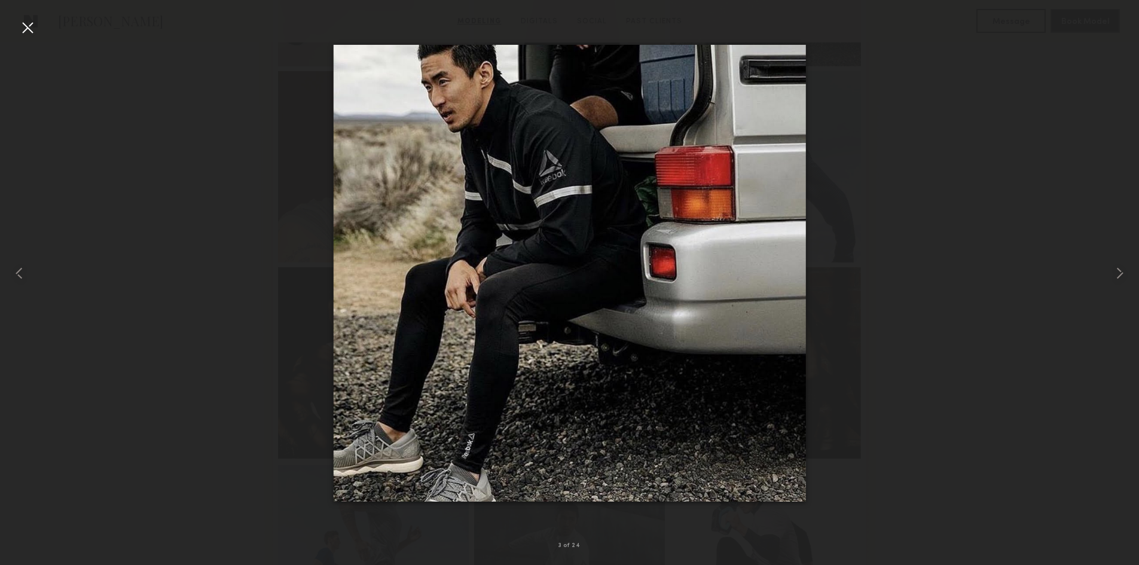
click at [32, 35] on div at bounding box center [27, 27] width 19 height 19
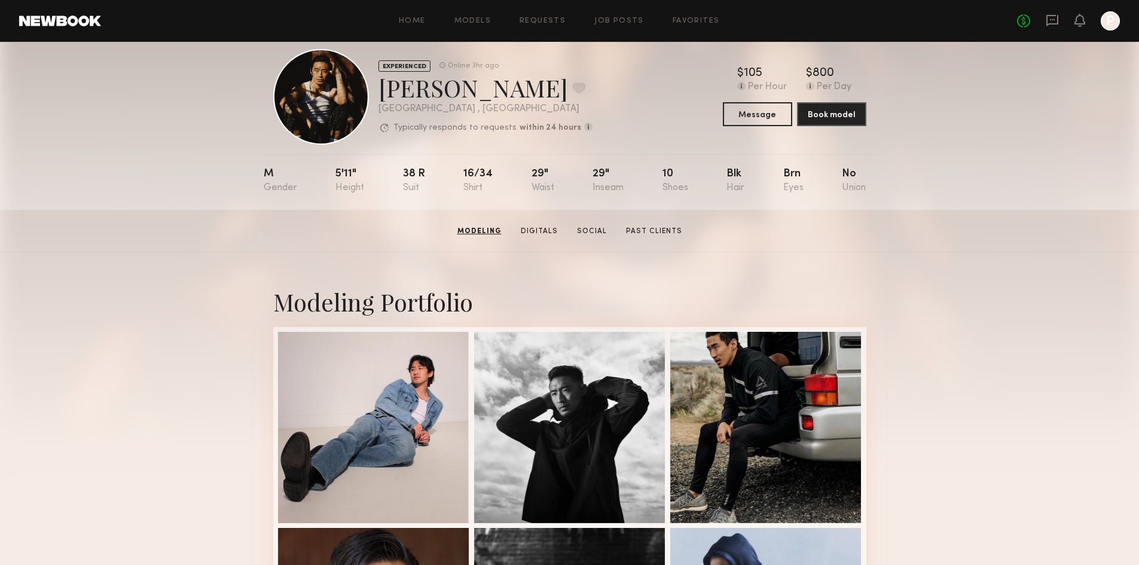
scroll to position [0, 0]
